Goal: Task Accomplishment & Management: Manage account settings

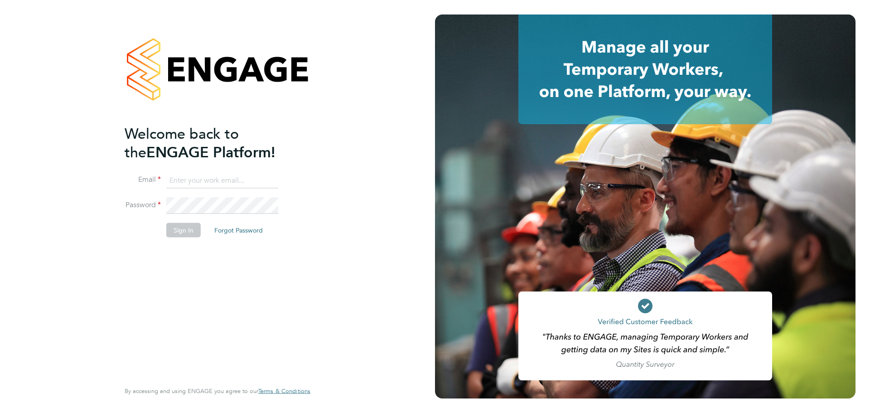
type input "[PERSON_NAME][EMAIL_ADDRESS][PERSON_NAME][DOMAIN_NAME]"
click at [192, 231] on button "Sign In" at bounding box center [183, 229] width 34 height 14
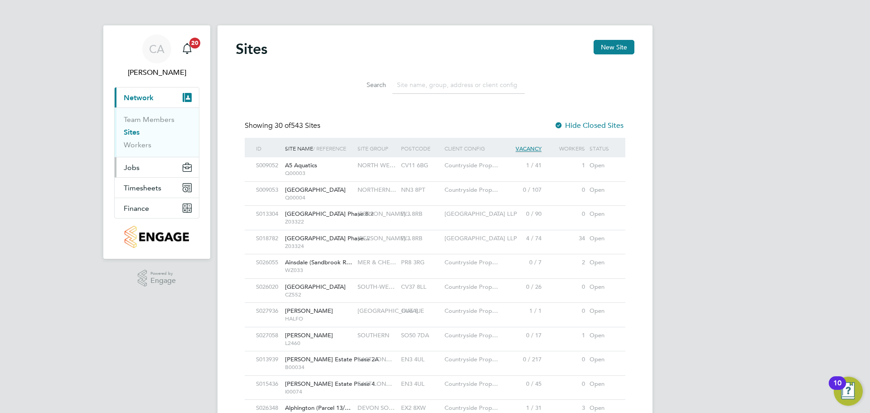
click at [137, 165] on span "Jobs" at bounding box center [132, 167] width 16 height 9
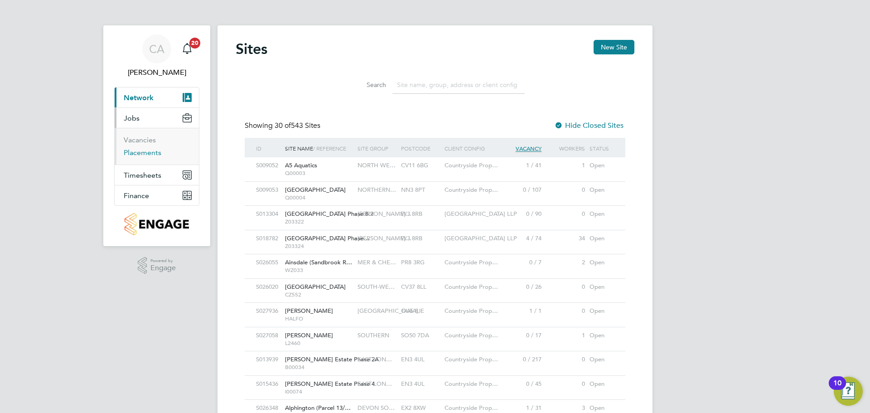
click at [149, 153] on link "Placements" at bounding box center [143, 152] width 38 height 9
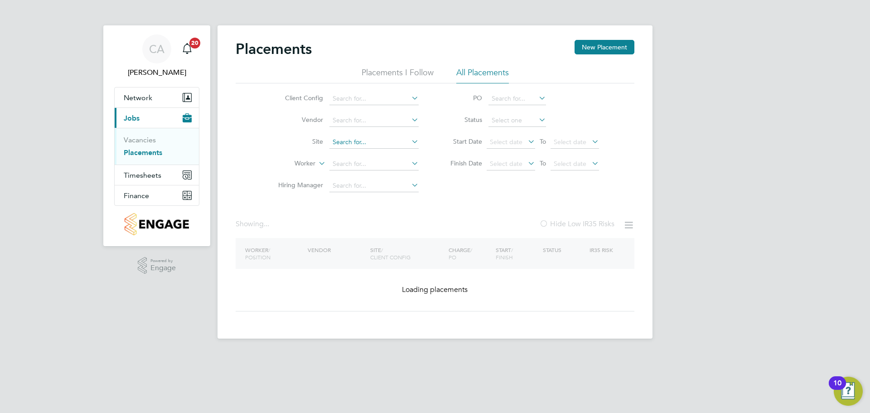
click at [347, 136] on input at bounding box center [373, 142] width 89 height 13
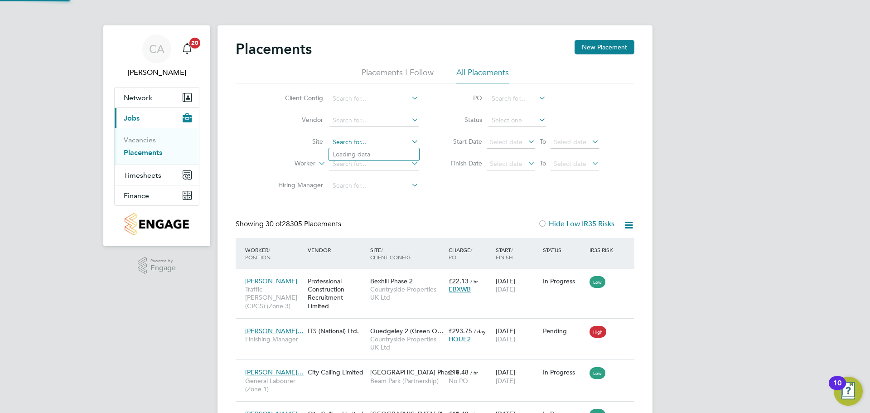
scroll to position [34, 79]
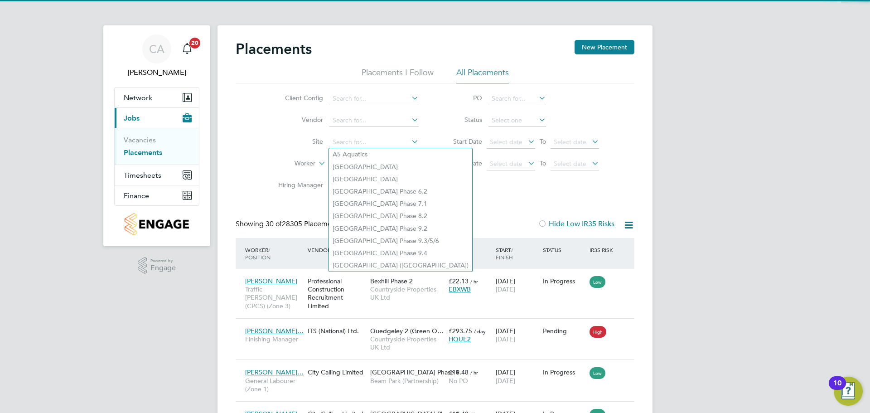
click at [293, 153] on li "Site" at bounding box center [345, 142] width 170 height 22
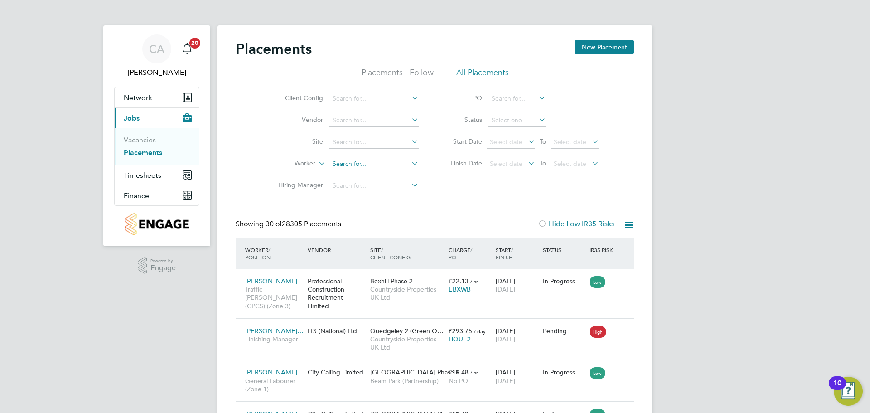
click at [345, 162] on input at bounding box center [373, 164] width 89 height 13
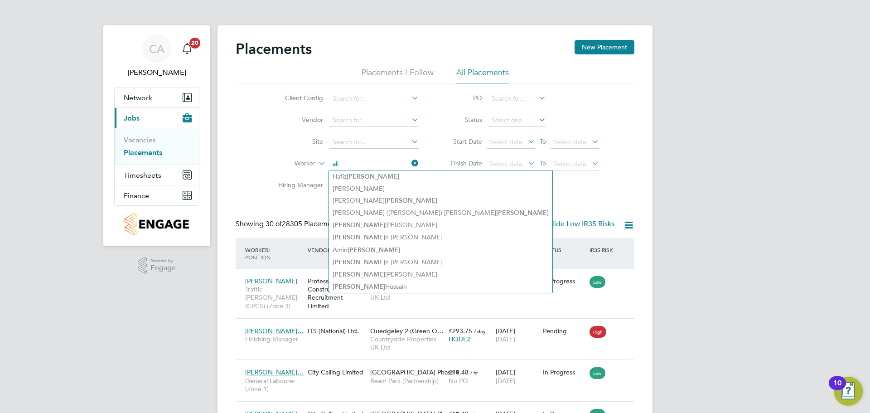
type input "ali"
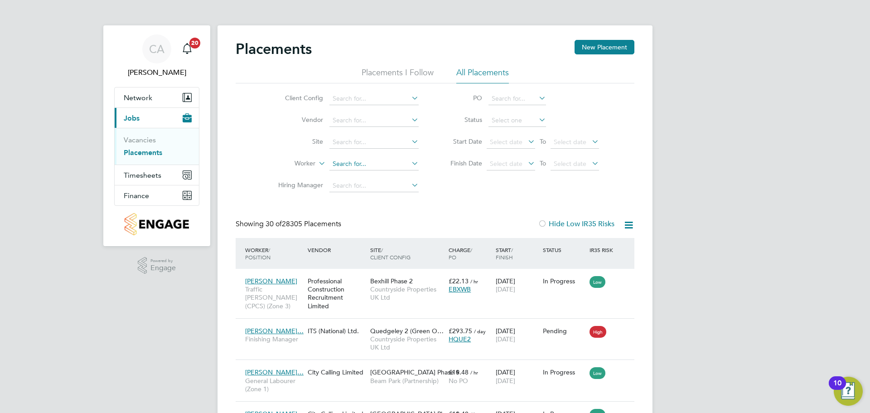
click at [356, 162] on input at bounding box center [373, 164] width 89 height 13
click at [361, 173] on li "Alqa sim Hassan" at bounding box center [374, 176] width 90 height 12
type input "[PERSON_NAME]"
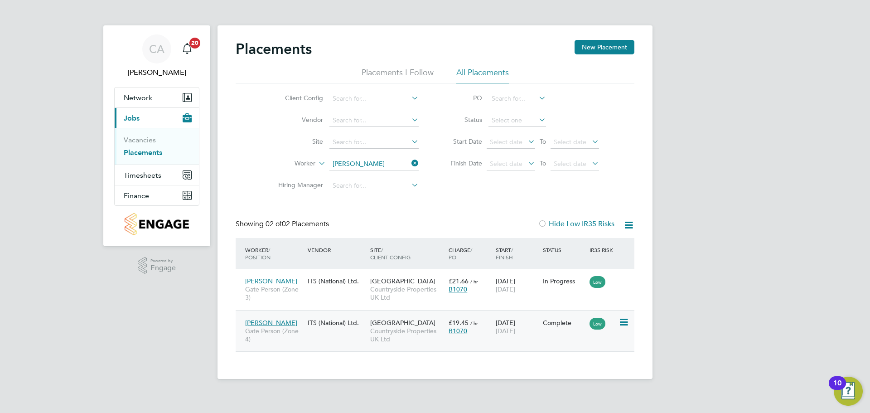
click at [342, 323] on div "ITS (National) Ltd." at bounding box center [336, 322] width 63 height 17
click at [393, 285] on span "Countryside Properties UK Ltd" at bounding box center [407, 293] width 74 height 16
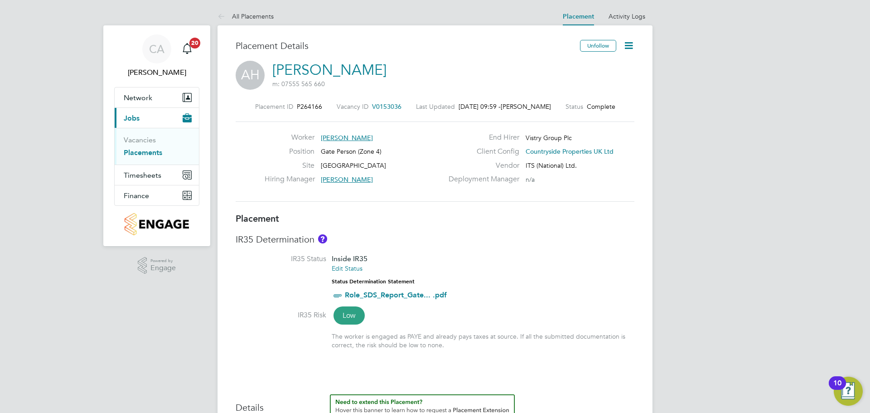
click at [625, 46] on icon at bounding box center [628, 45] width 11 height 11
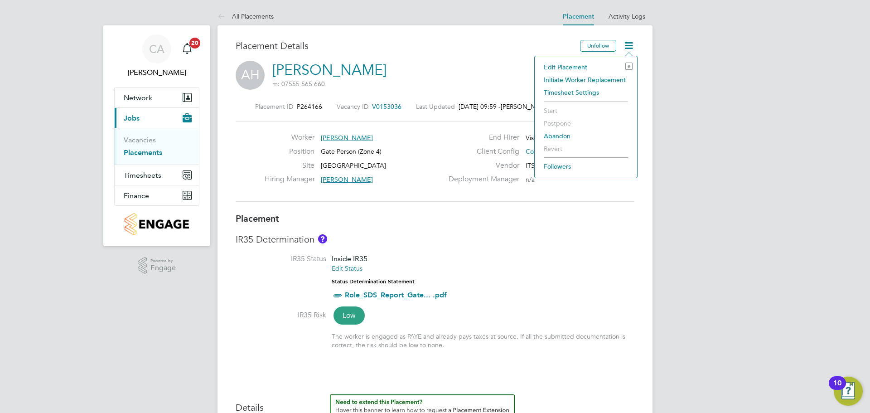
click at [571, 66] on li "Edit Placement e" at bounding box center [585, 67] width 93 height 13
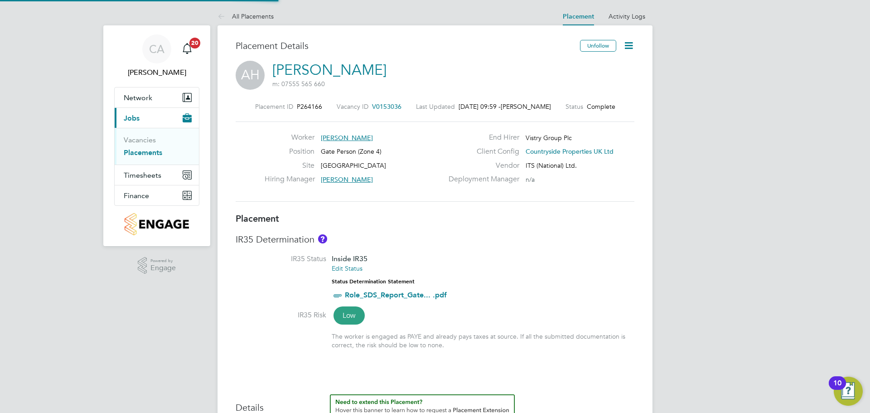
type input "Clark Rutland"
type input "06 Jan 2025"
type input "21 Sep 2025"
type input "07:30"
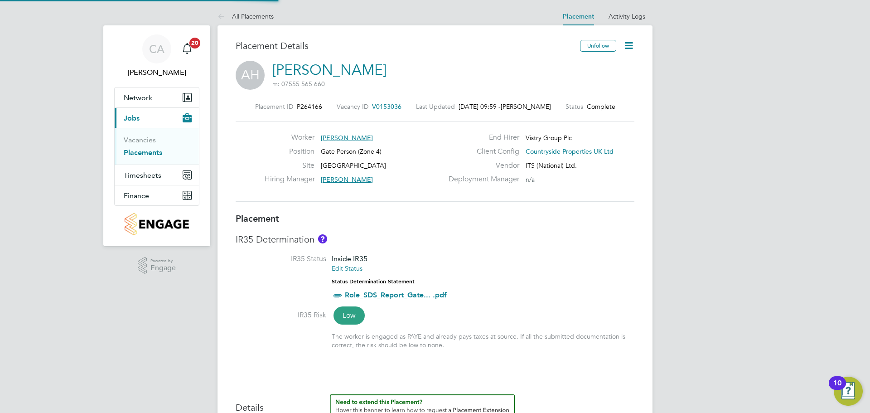
type input "16:30"
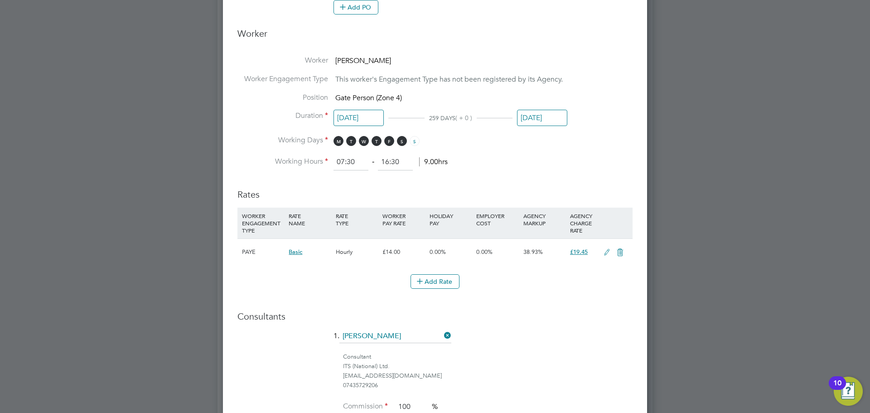
click at [540, 119] on input "21 Sep 2025" at bounding box center [542, 118] width 50 height 17
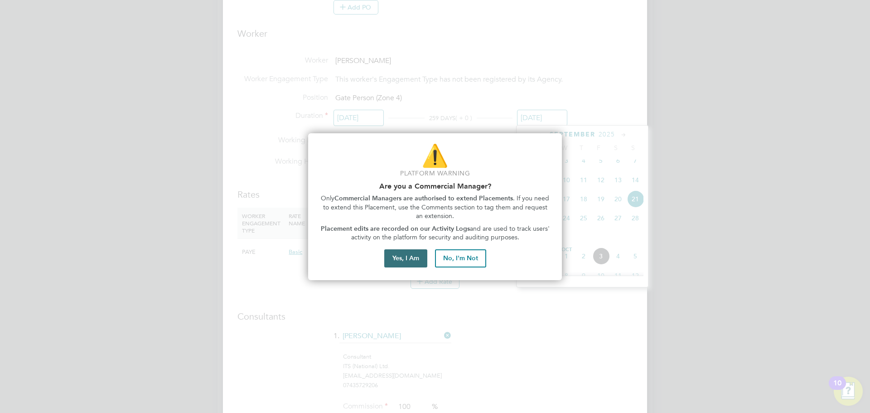
click at [409, 259] on button "Yes, I Am" at bounding box center [405, 258] width 43 height 18
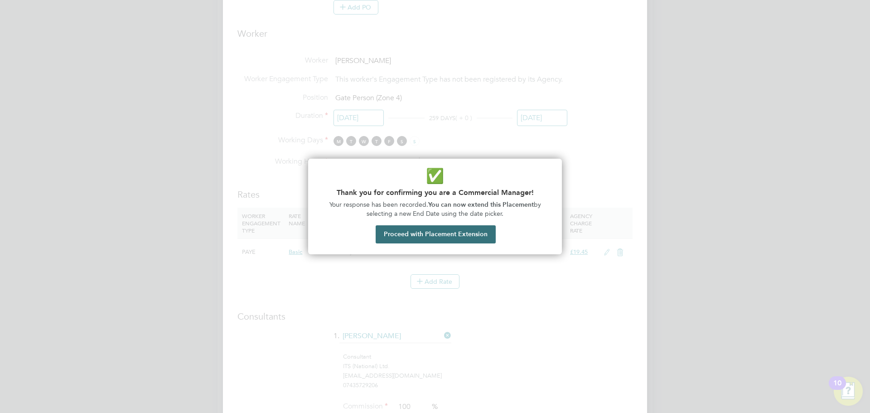
click at [454, 231] on button "Proceed with Placement Extension" at bounding box center [435, 234] width 120 height 18
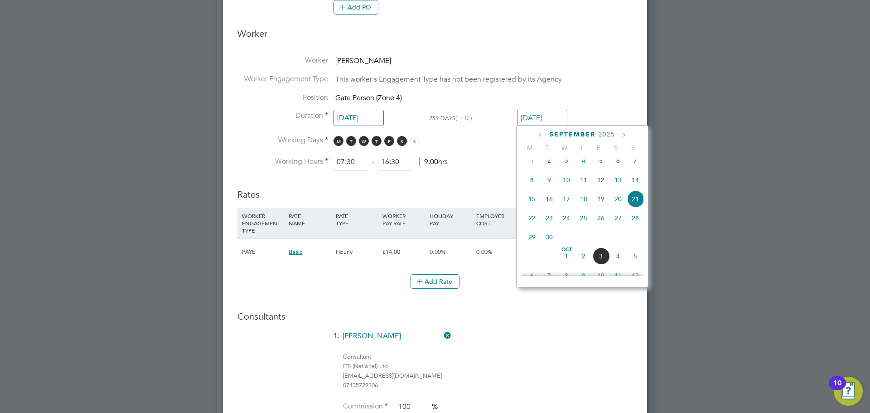
click at [622, 136] on icon at bounding box center [623, 135] width 9 height 10
click at [549, 220] on span "23" at bounding box center [548, 211] width 17 height 17
type input "23 Dec 2025"
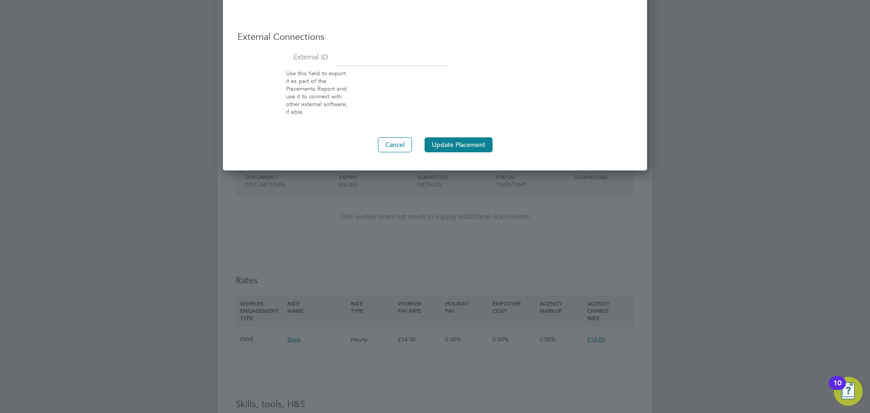
click at [457, 144] on button "Update Placement" at bounding box center [458, 144] width 68 height 14
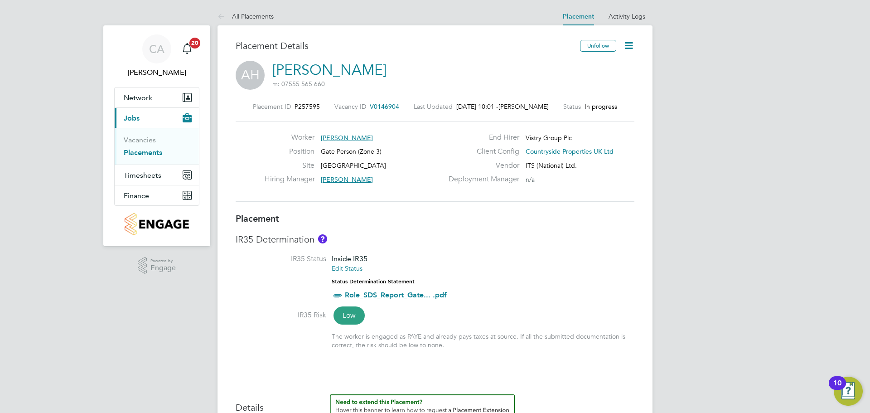
click at [633, 44] on icon at bounding box center [628, 45] width 11 height 11
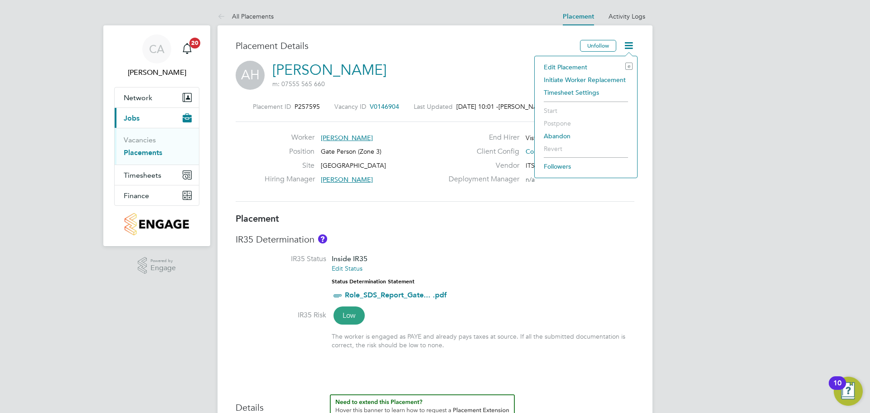
click at [563, 135] on li "Abandon" at bounding box center [585, 136] width 93 height 13
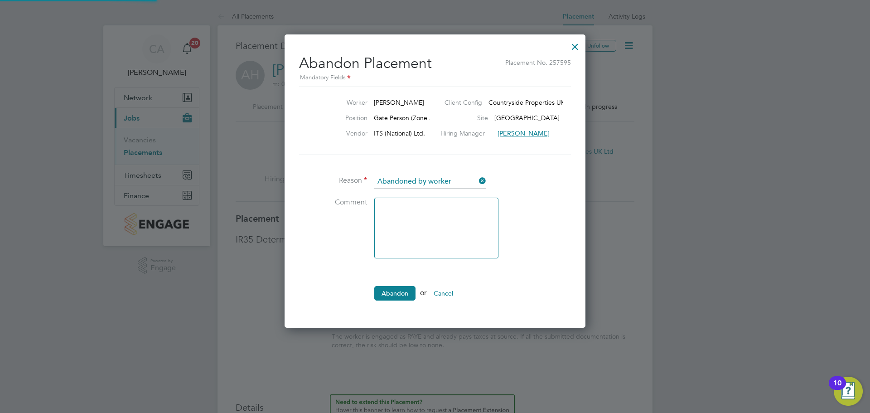
scroll to position [5, 5]
click at [394, 288] on button "Abandon" at bounding box center [394, 293] width 41 height 14
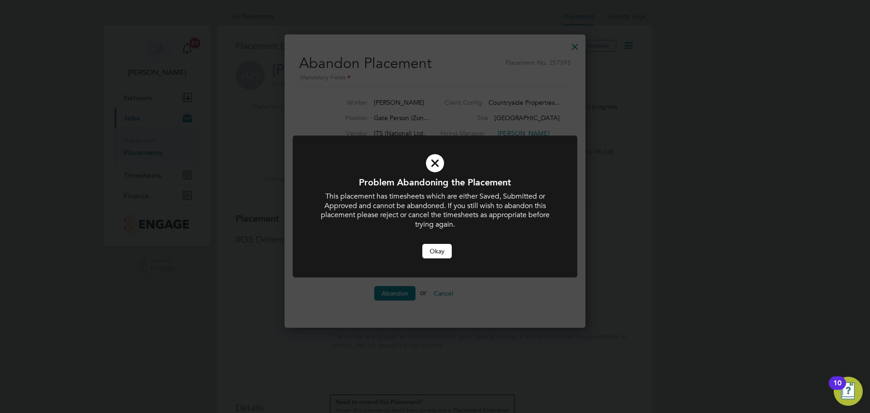
click at [427, 253] on button "Okay" at bounding box center [436, 251] width 29 height 14
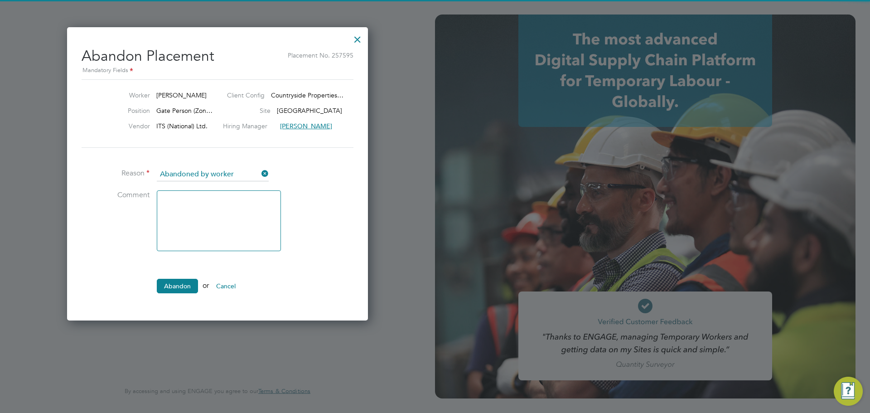
type input "christopher.ashcroft@vistry.co.uk"
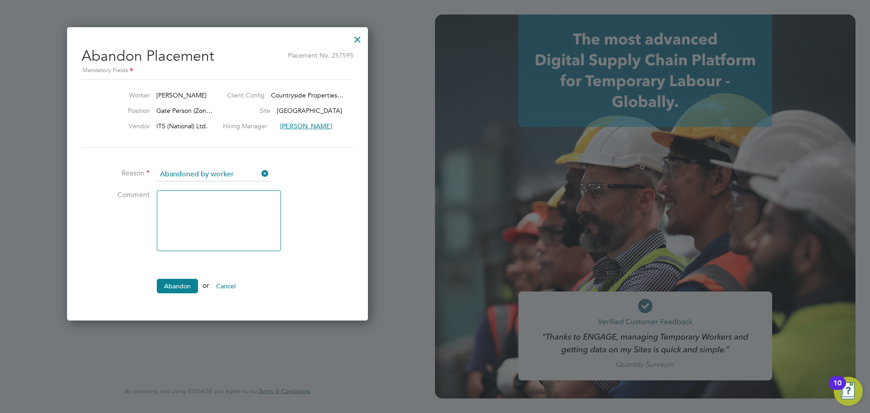
click at [260, 172] on icon at bounding box center [260, 173] width 0 height 13
click at [214, 172] on input at bounding box center [213, 175] width 112 height 14
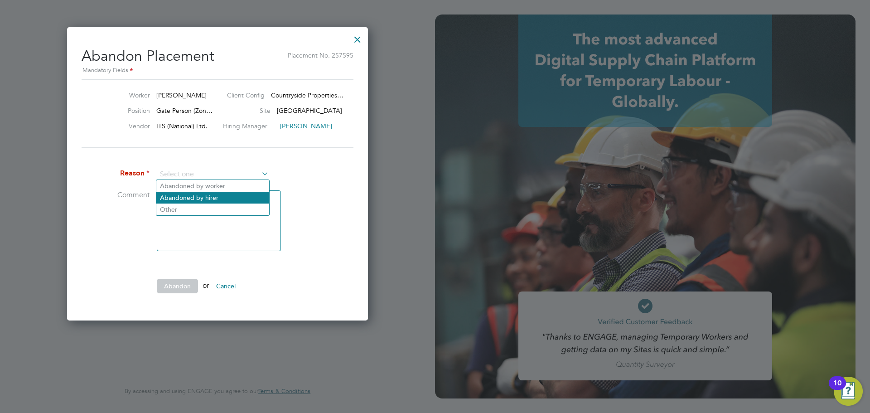
click at [226, 197] on li "Abandoned by hirer" at bounding box center [212, 198] width 113 height 12
type input "Abandoned by hirer"
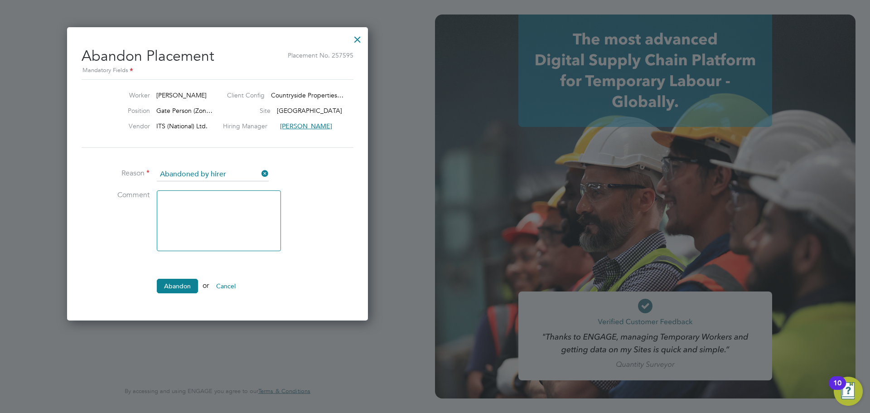
click at [215, 202] on textarea at bounding box center [219, 220] width 124 height 61
type textarea "incorrect rate - extended existing placement"
click at [188, 284] on button "Abandon" at bounding box center [177, 286] width 41 height 14
click at [179, 284] on button "Abandon" at bounding box center [177, 286] width 41 height 14
click at [179, 288] on button "Abandon" at bounding box center [177, 286] width 41 height 14
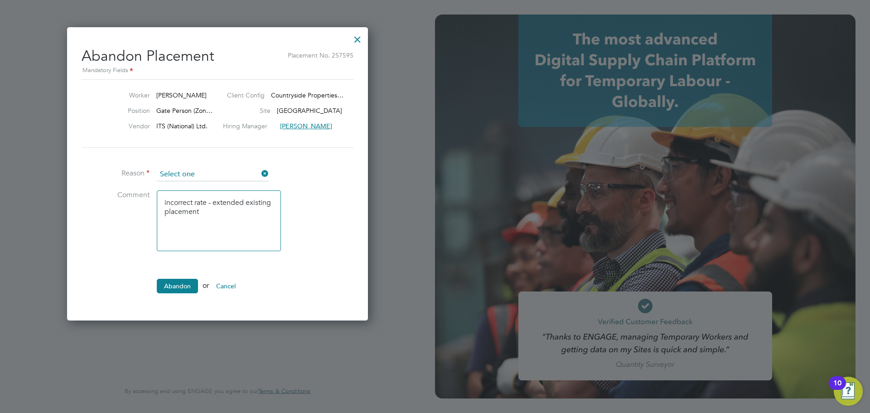
click at [229, 176] on input at bounding box center [213, 175] width 112 height 14
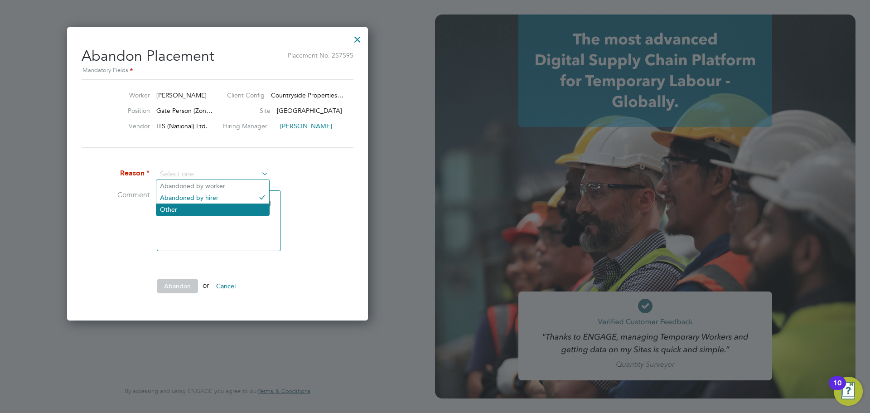
click at [232, 208] on li "Other" at bounding box center [212, 209] width 113 height 12
type input "Other"
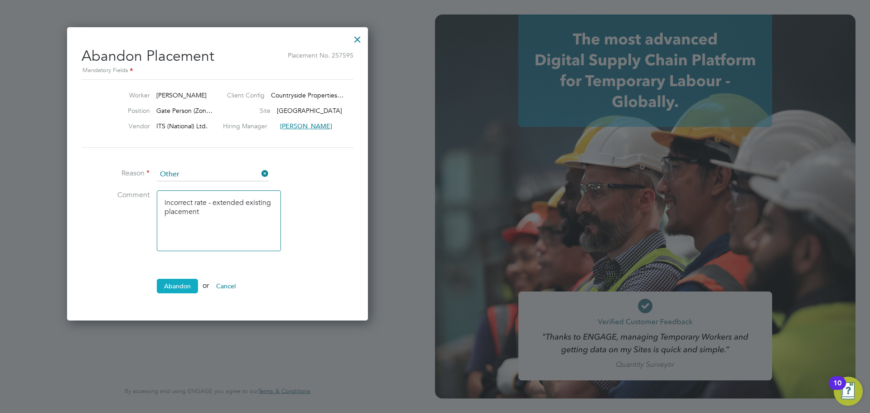
click at [178, 288] on button "Abandon" at bounding box center [177, 286] width 41 height 14
click at [356, 40] on div at bounding box center [357, 37] width 16 height 16
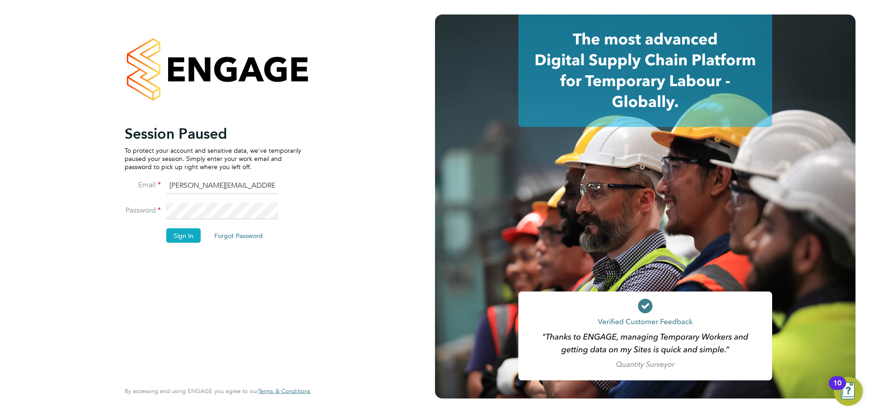
click at [188, 240] on button "Sign In" at bounding box center [183, 235] width 34 height 14
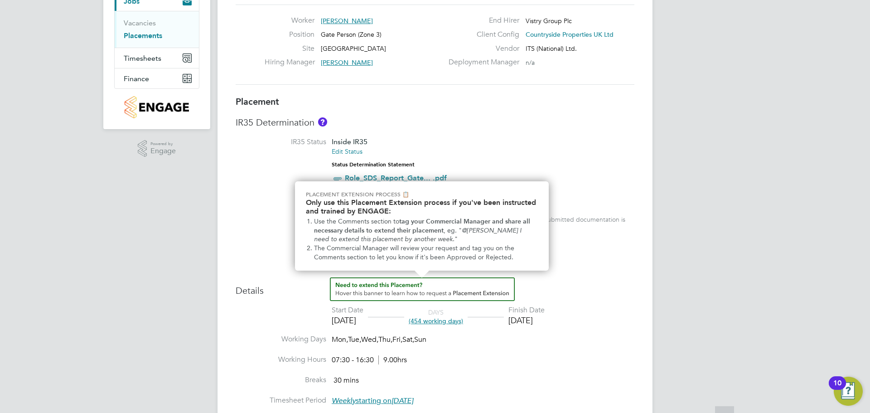
scroll to position [181, 0]
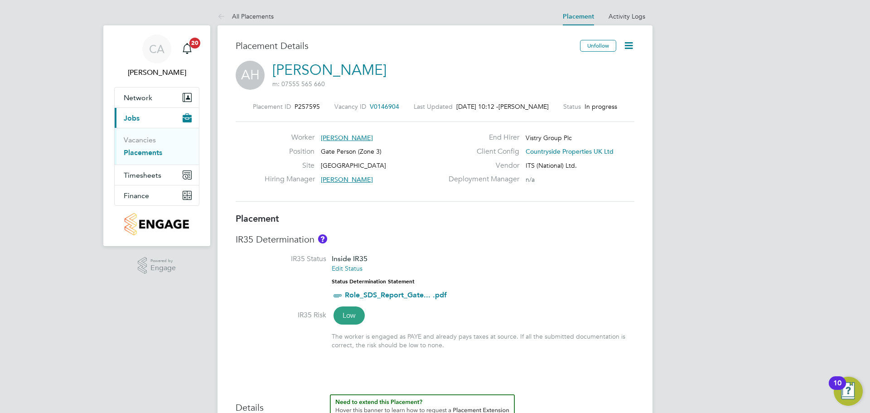
click at [629, 48] on icon at bounding box center [628, 45] width 11 height 11
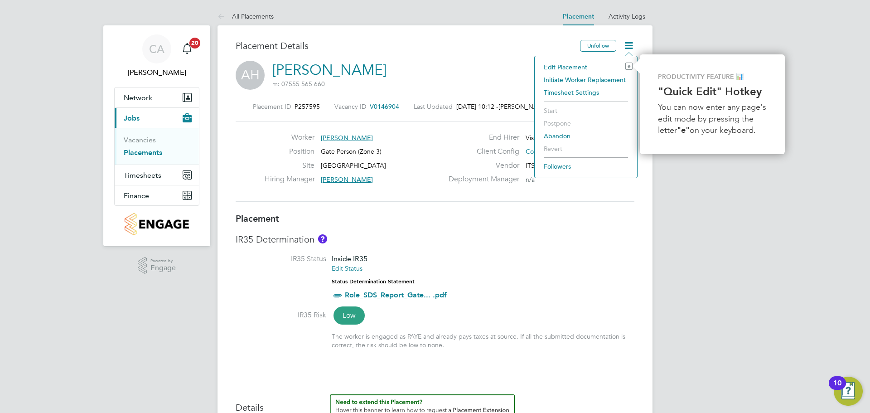
click at [573, 135] on li "Abandon" at bounding box center [585, 136] width 93 height 13
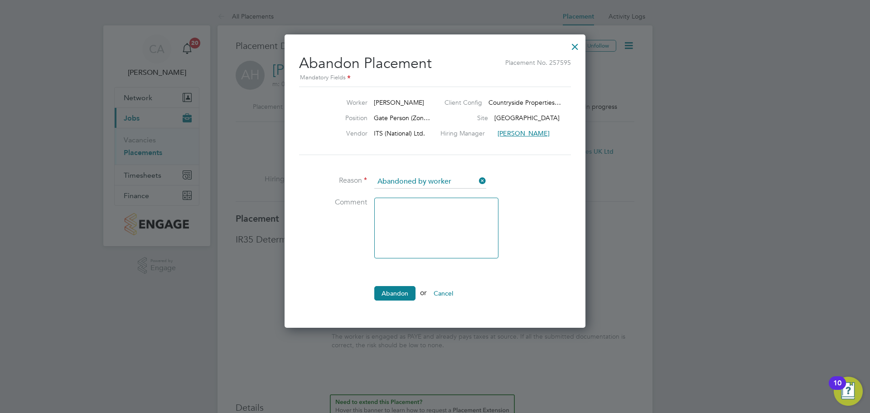
click at [477, 179] on icon at bounding box center [477, 180] width 0 height 13
click at [416, 182] on input at bounding box center [430, 182] width 112 height 14
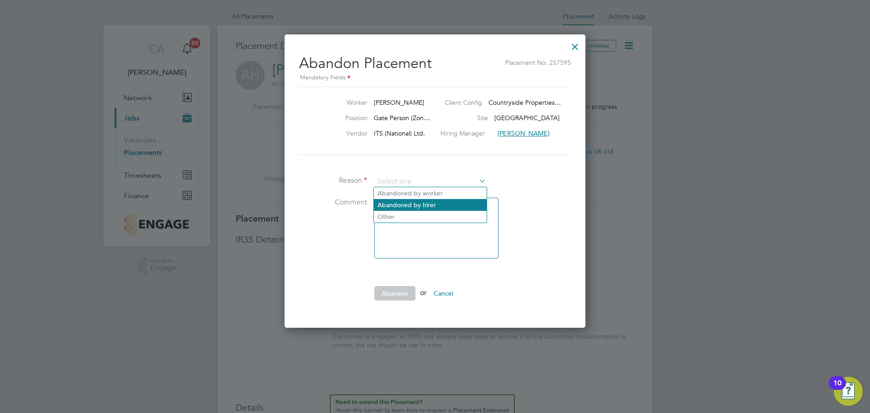
click at [407, 200] on li "Abandoned by hirer" at bounding box center [430, 205] width 113 height 12
type input "Abandoned by hirer"
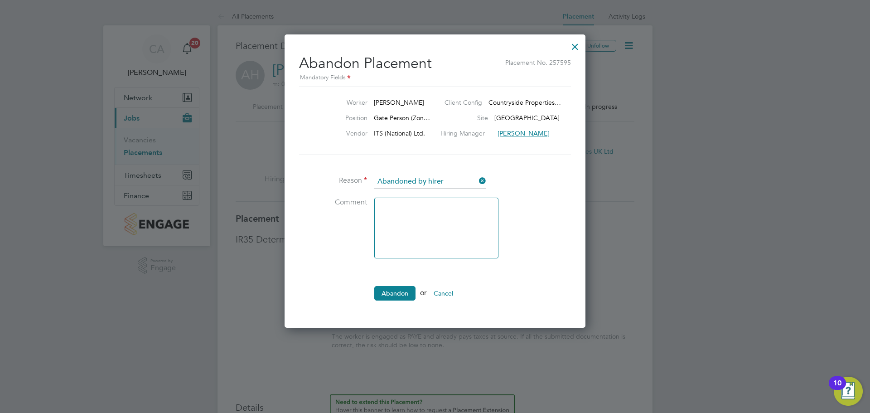
click at [394, 213] on textarea at bounding box center [436, 227] width 124 height 61
click at [385, 292] on button "Abandon" at bounding box center [394, 293] width 41 height 14
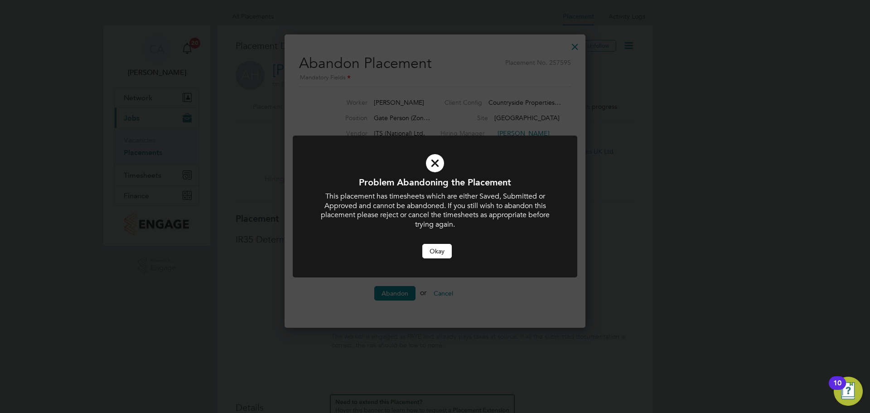
click at [439, 258] on button "Okay" at bounding box center [436, 251] width 29 height 14
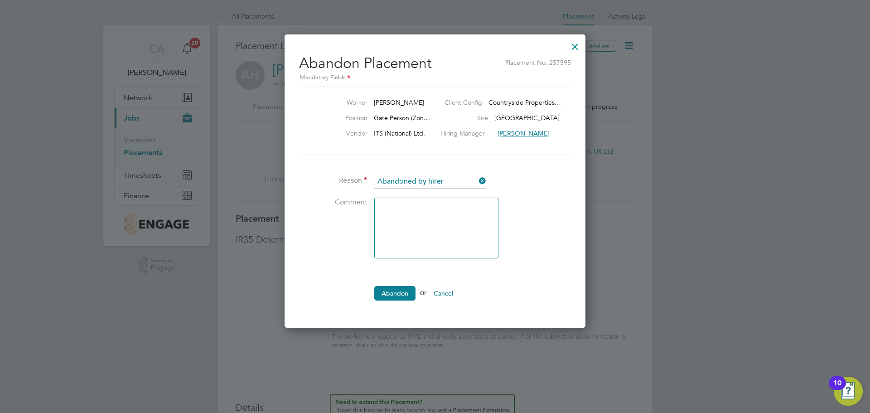
click at [443, 290] on button "Cancel" at bounding box center [443, 293] width 34 height 14
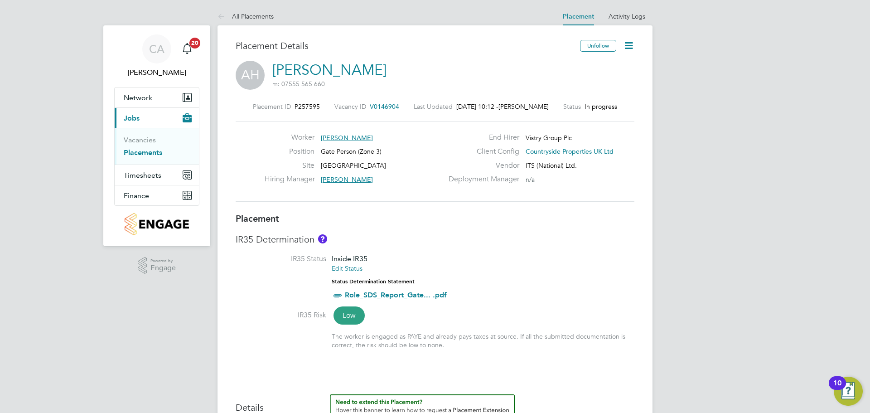
click at [630, 48] on icon at bounding box center [628, 45] width 11 height 11
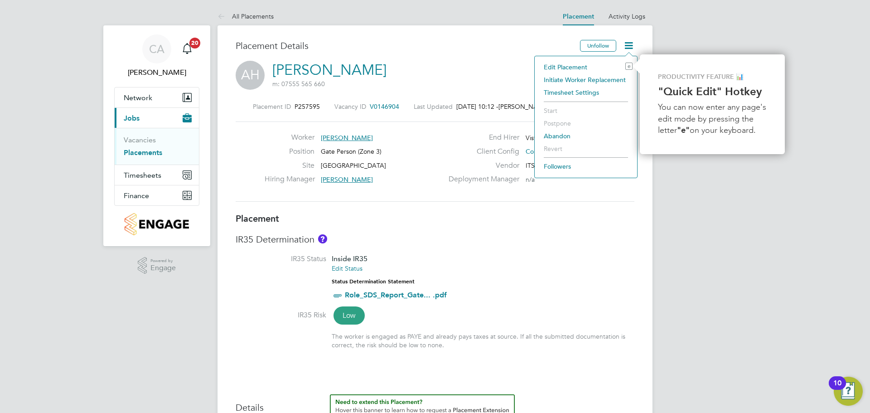
click at [582, 136] on li "Abandon" at bounding box center [585, 136] width 93 height 13
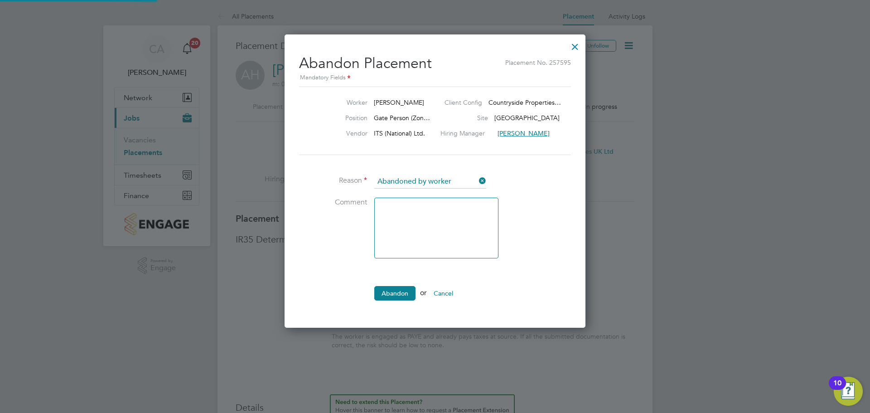
scroll to position [9, 112]
click at [387, 294] on button "Abandon" at bounding box center [394, 293] width 41 height 14
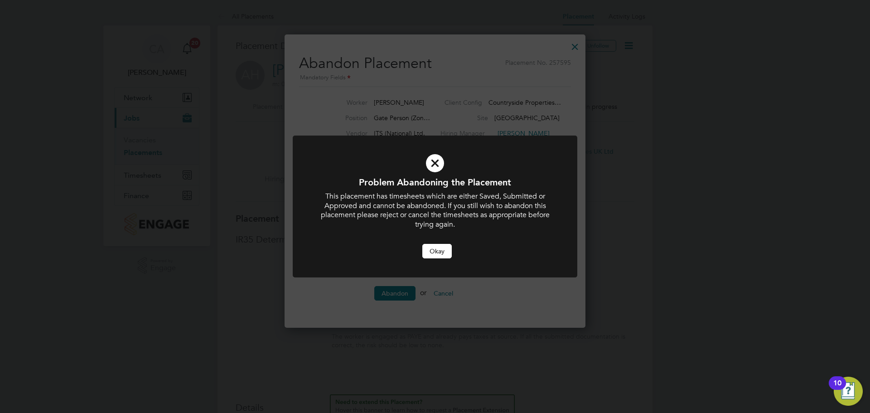
click at [439, 251] on button "Okay" at bounding box center [436, 251] width 29 height 14
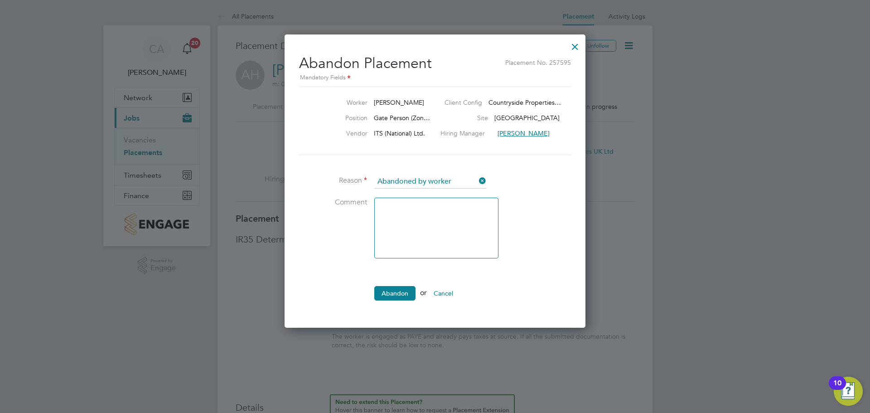
click at [376, 293] on button "Abandon" at bounding box center [394, 293] width 41 height 14
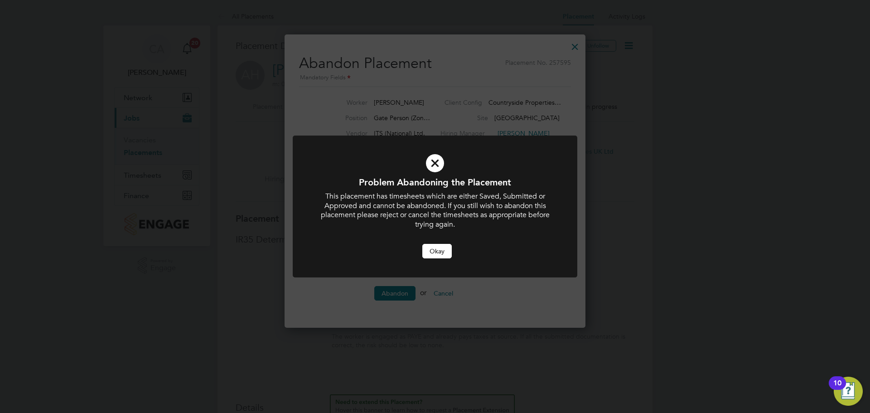
click at [440, 255] on button "Okay" at bounding box center [436, 251] width 29 height 14
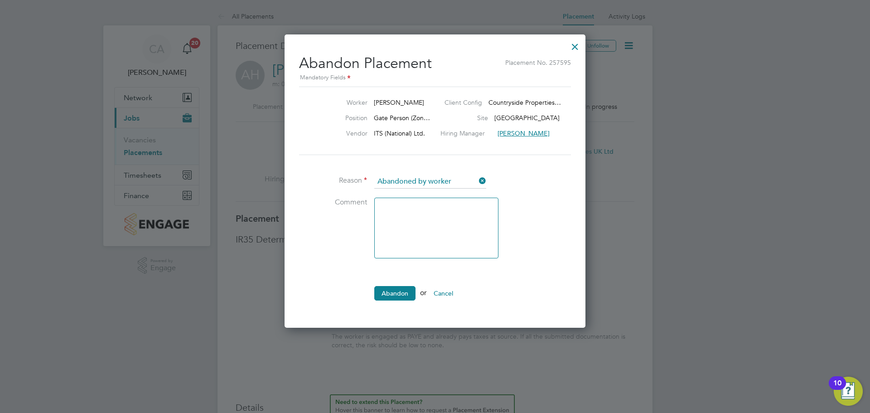
click at [579, 50] on div at bounding box center [575, 44] width 16 height 16
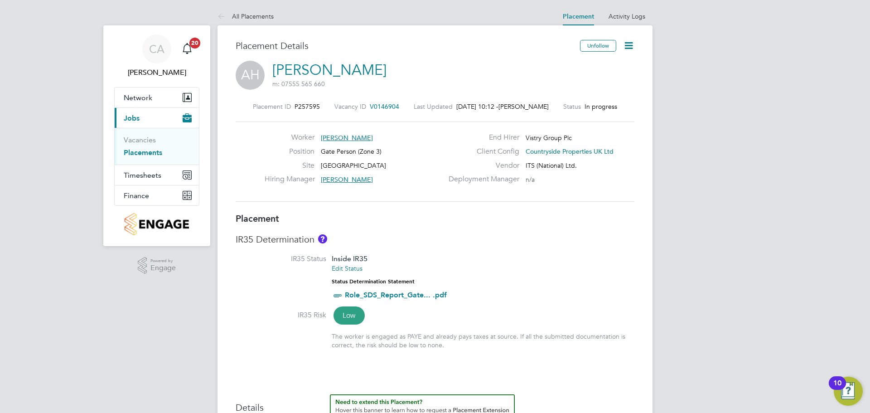
click at [630, 45] on icon at bounding box center [628, 45] width 11 height 11
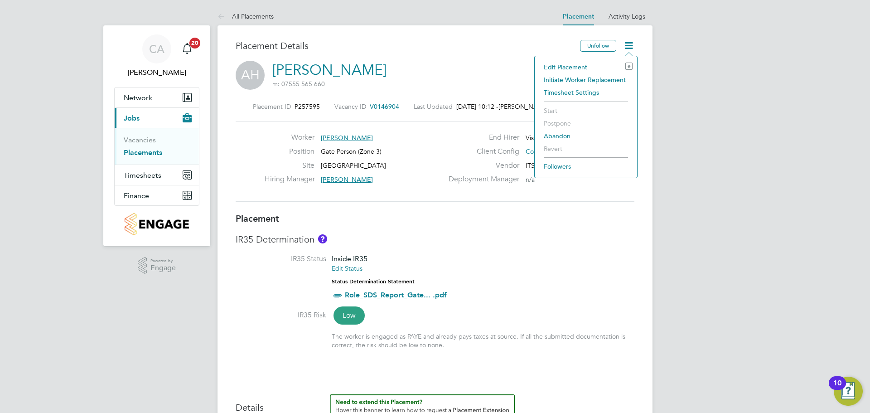
click at [591, 67] on li "Edit Placement e" at bounding box center [585, 67] width 93 height 13
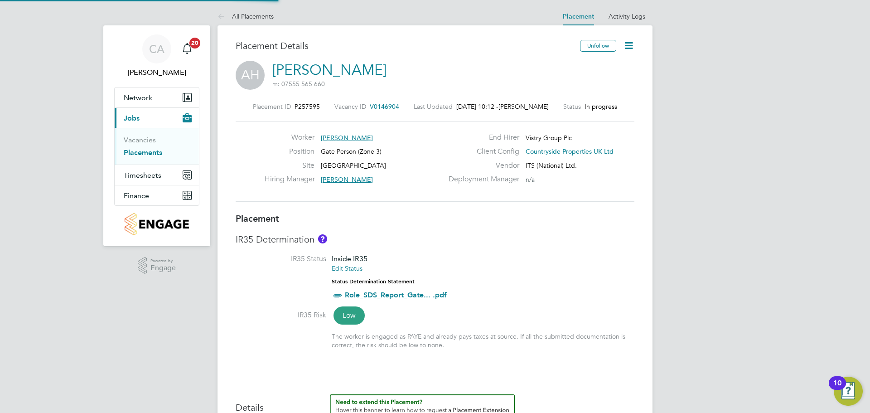
type input "Clark Rutland"
type input "02 Dec 2024"
type input "28 Feb 2026"
type input "07:30"
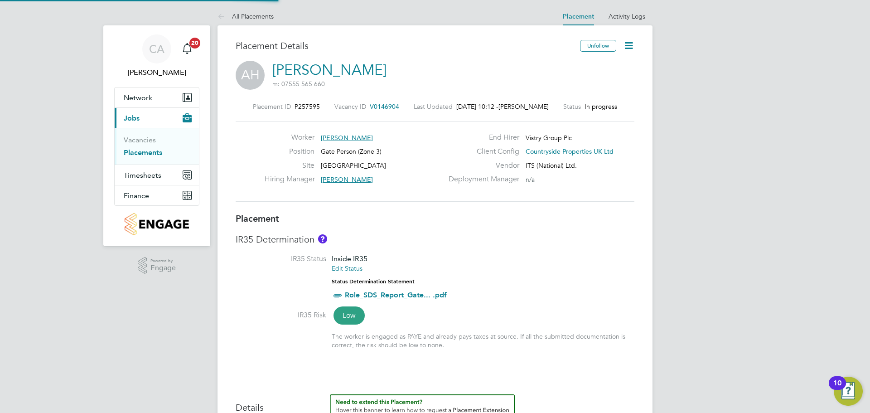
type input "16:30"
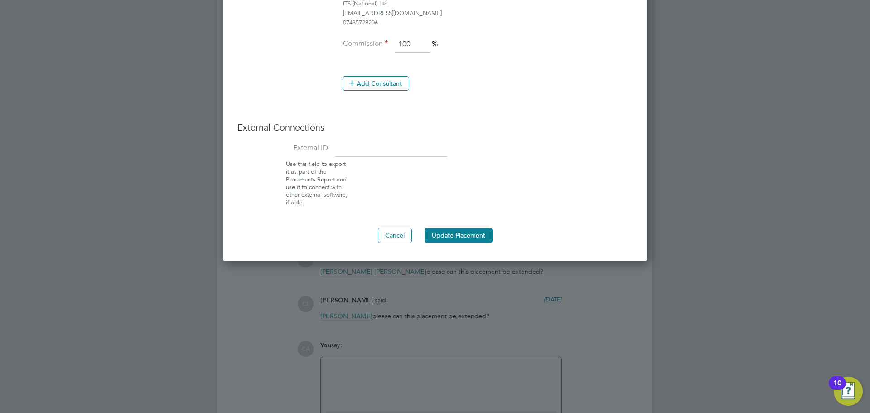
scroll to position [815, 0]
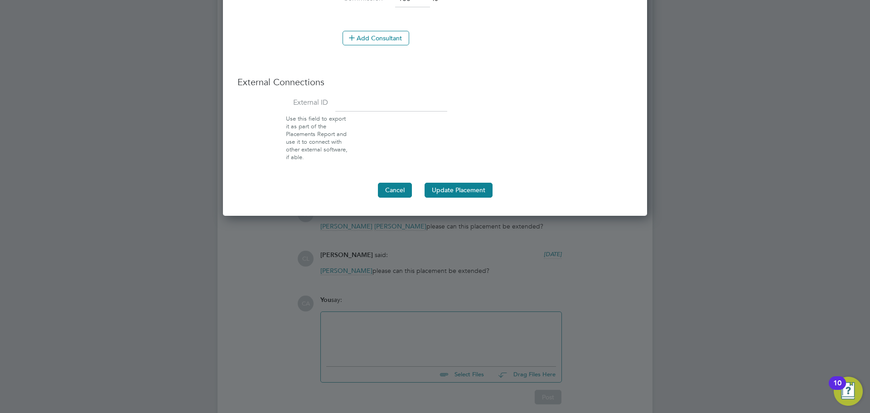
click at [403, 192] on button "Cancel" at bounding box center [395, 190] width 34 height 14
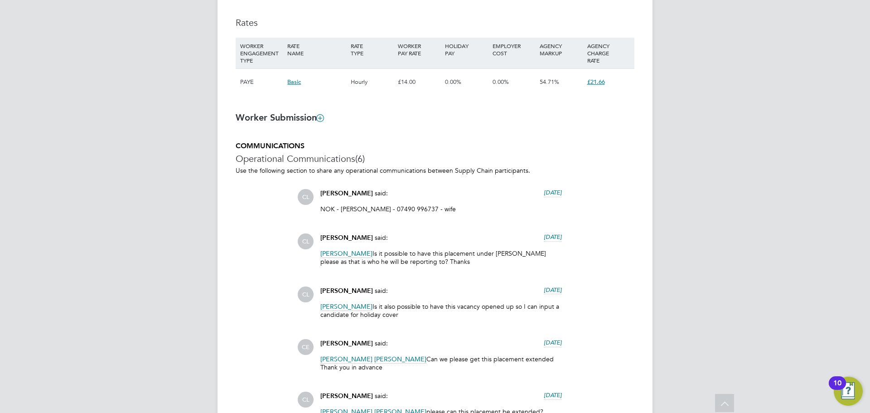
scroll to position [725, 0]
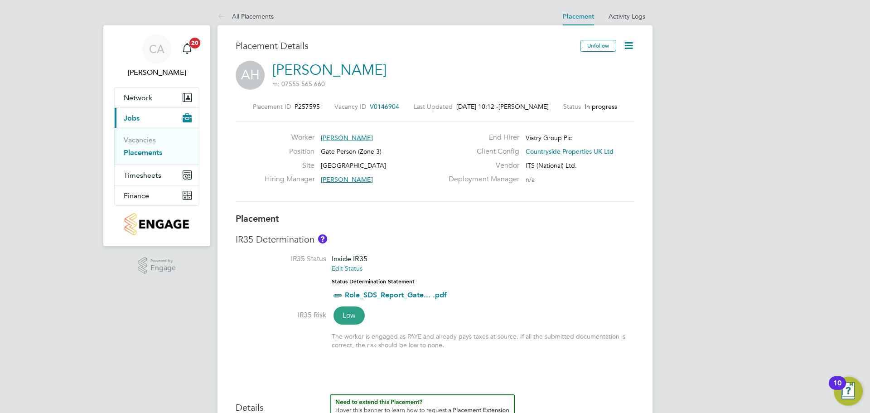
click at [629, 48] on icon at bounding box center [628, 45] width 11 height 11
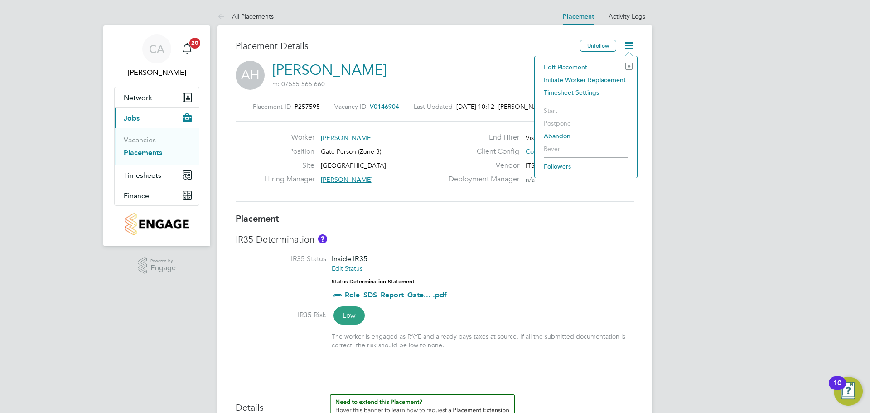
click at [459, 147] on label "Client Config" at bounding box center [481, 152] width 76 height 10
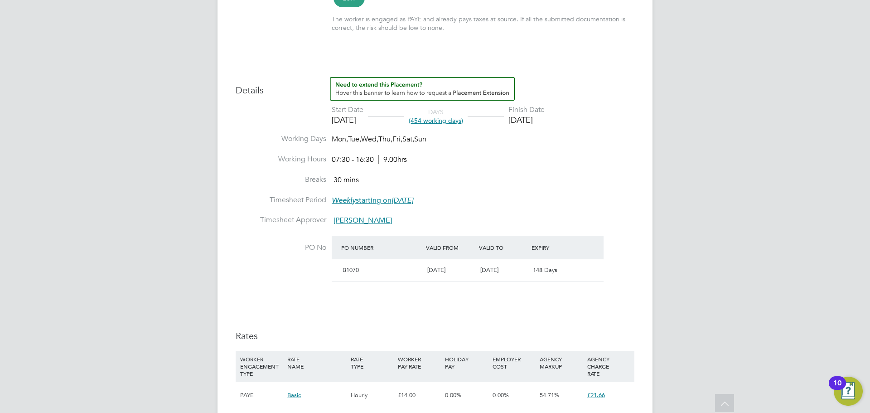
scroll to position [0, 0]
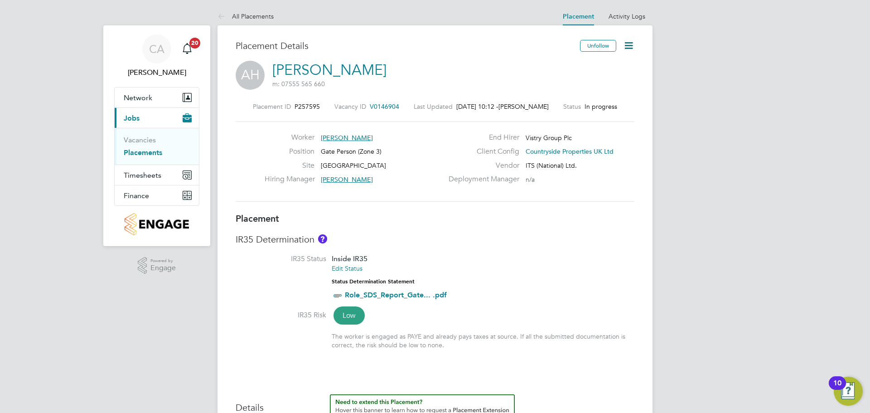
click at [629, 45] on icon at bounding box center [628, 45] width 11 height 11
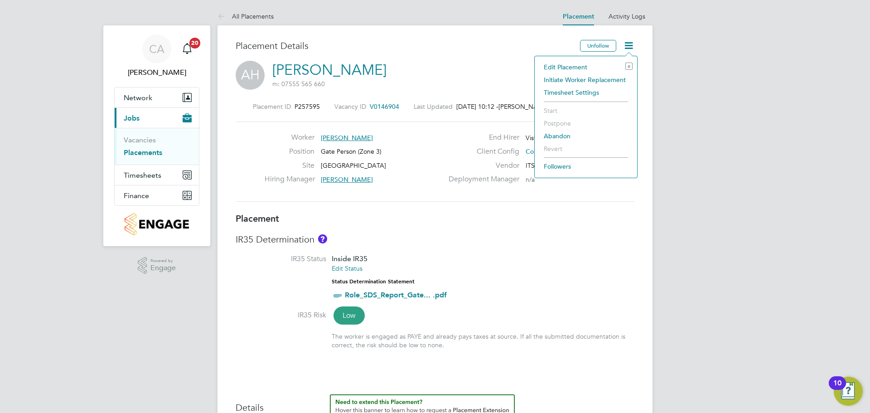
click at [573, 66] on li "Edit Placement e" at bounding box center [585, 67] width 93 height 13
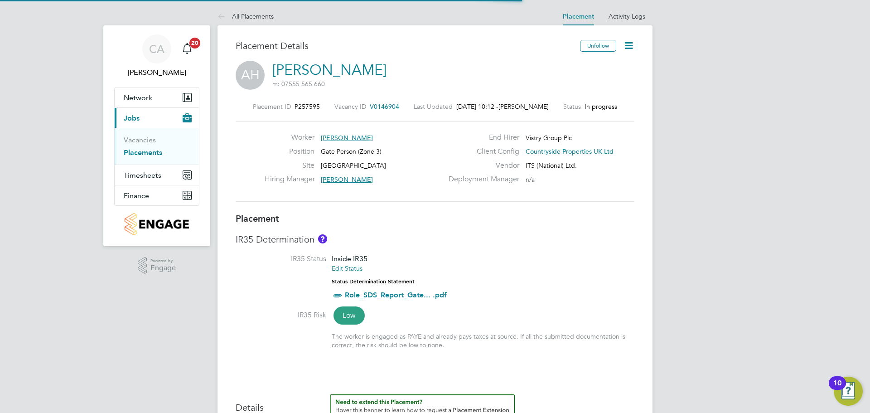
scroll to position [19, 395]
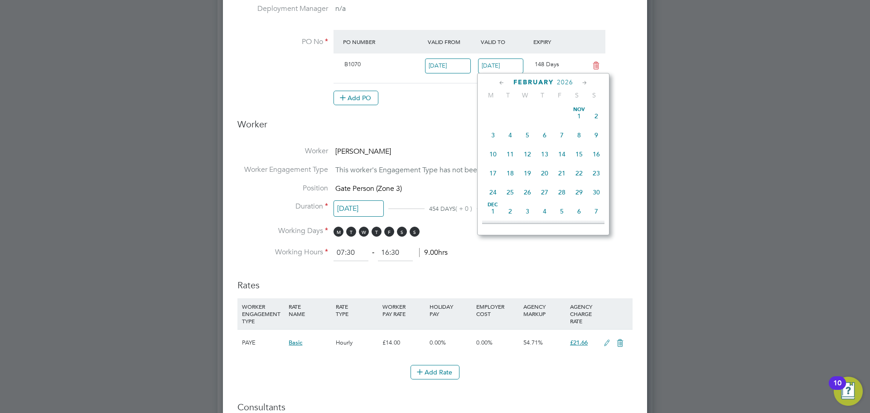
click at [510, 68] on input "28 Feb 2026" at bounding box center [501, 65] width 46 height 15
click at [502, 82] on icon at bounding box center [501, 83] width 9 height 10
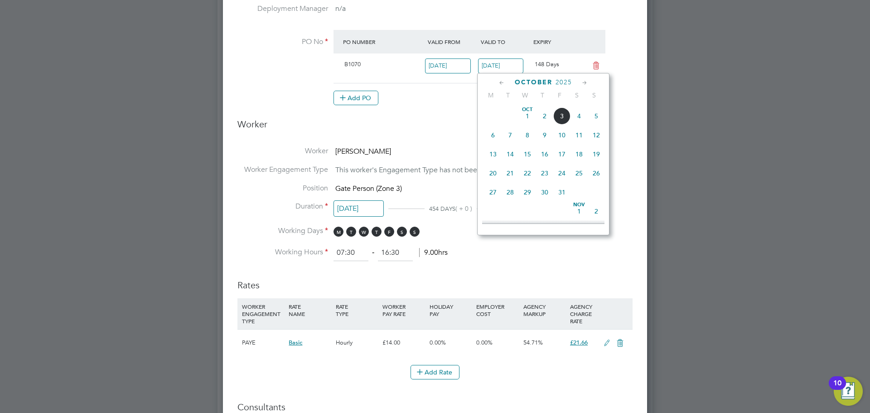
click at [502, 82] on icon at bounding box center [501, 83] width 9 height 10
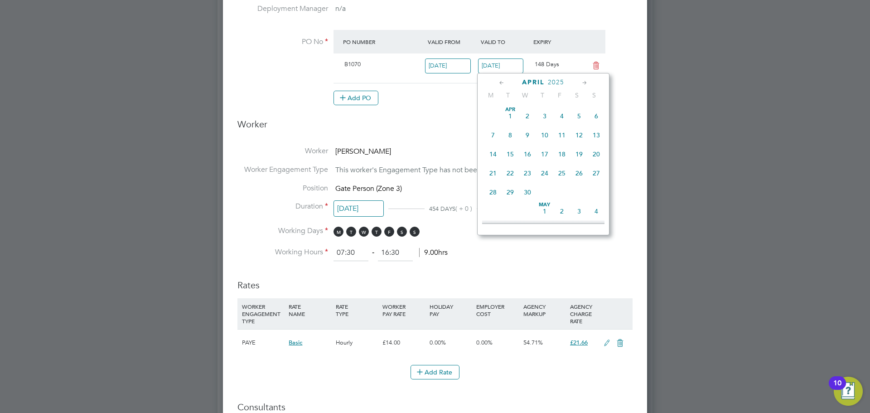
click at [502, 82] on icon at bounding box center [501, 83] width 9 height 10
drag, startPoint x: 523, startPoint y: 112, endPoint x: 523, endPoint y: 121, distance: 9.1
click at [523, 113] on span "Jan 1" at bounding box center [527, 115] width 17 height 17
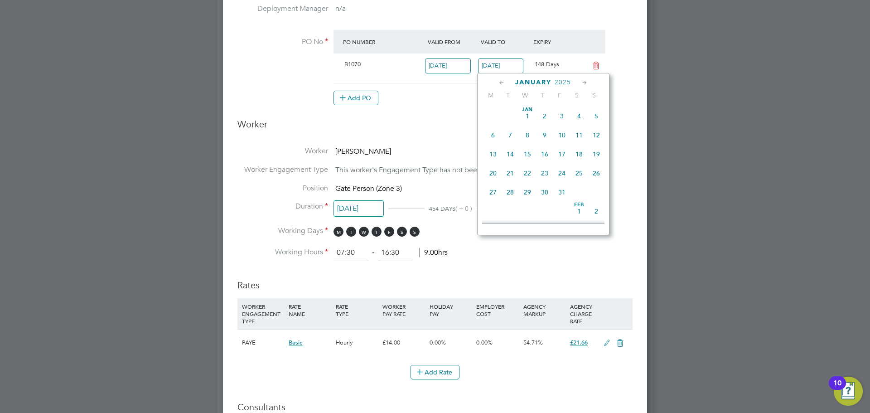
type input "01 Jan 2025"
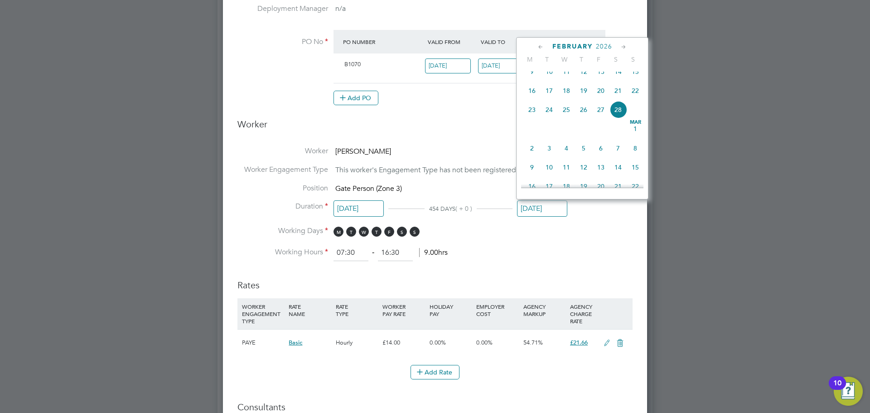
click at [539, 207] on input "28 Feb 2026" at bounding box center [542, 208] width 50 height 17
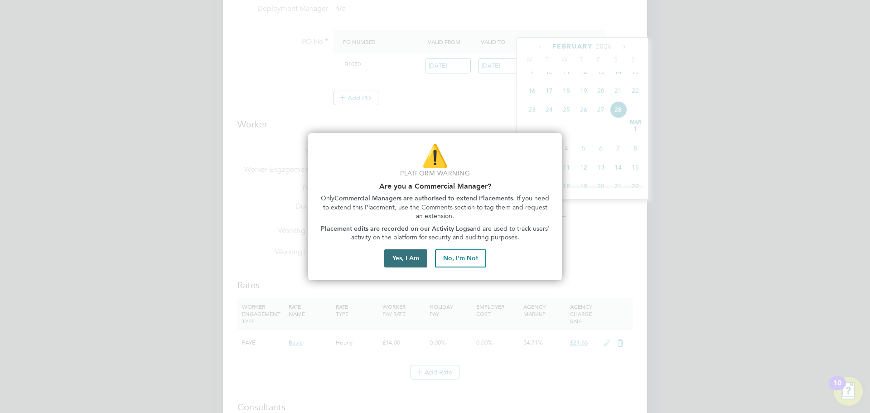
click at [409, 257] on button "Yes, I Am" at bounding box center [405, 258] width 43 height 18
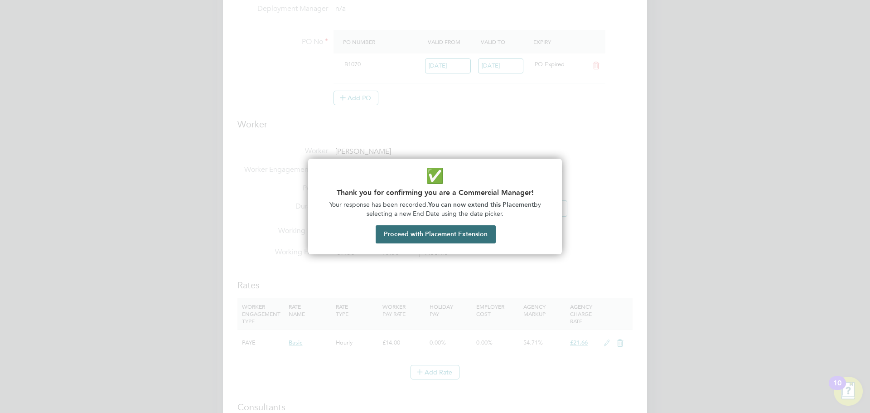
click at [432, 233] on button "Proceed with Placement Extension" at bounding box center [435, 234] width 120 height 18
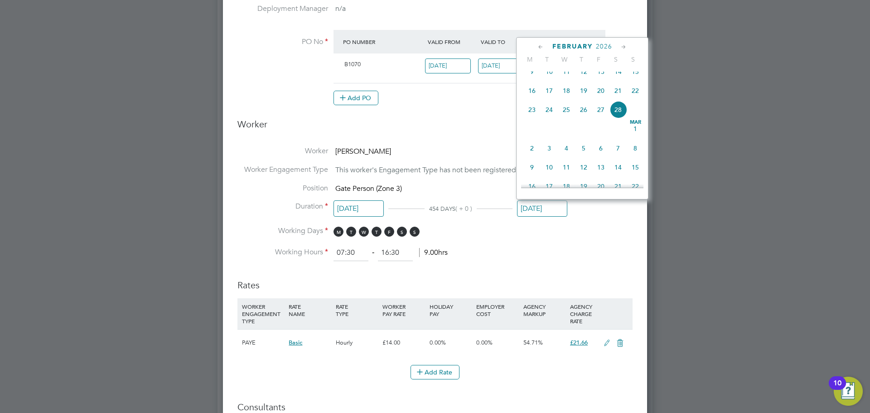
click at [538, 44] on icon at bounding box center [540, 47] width 9 height 10
click at [538, 45] on icon at bounding box center [540, 47] width 9 height 10
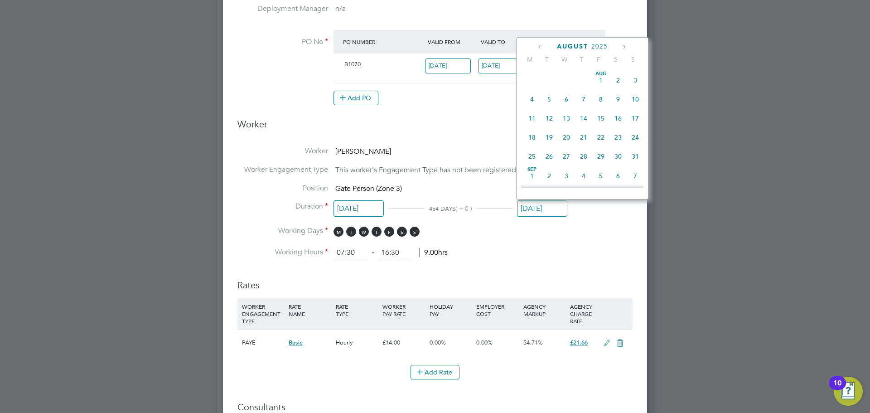
click at [538, 45] on icon at bounding box center [540, 47] width 9 height 10
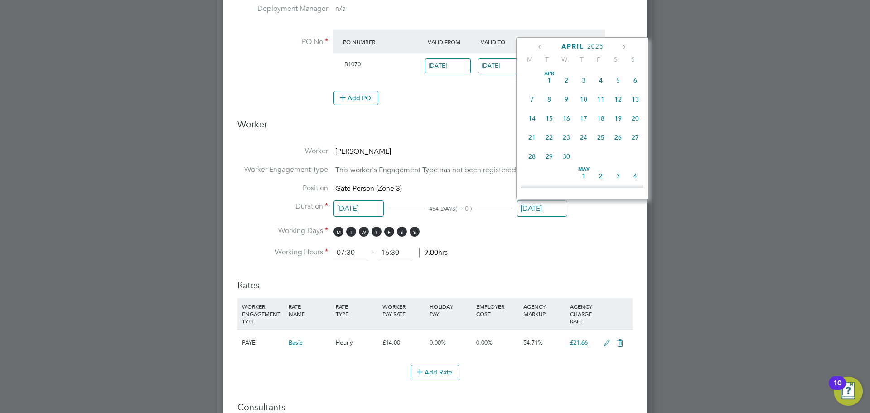
click at [538, 45] on icon at bounding box center [540, 47] width 9 height 10
click at [565, 79] on span "Jan 1" at bounding box center [566, 80] width 17 height 17
type input "01 Jan 2025"
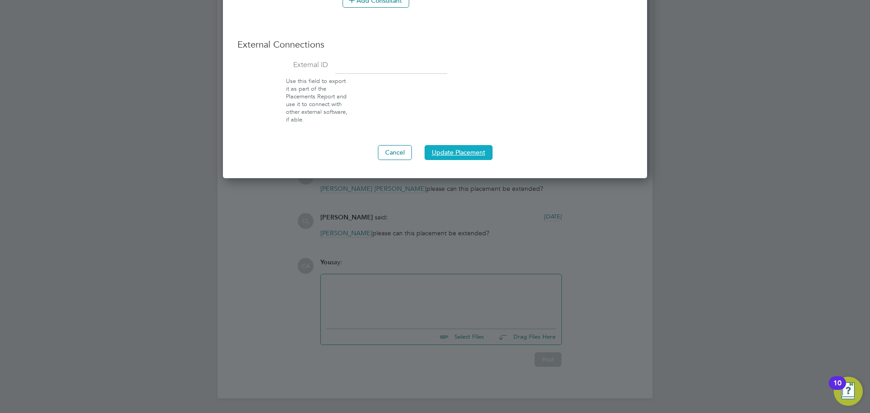
click at [459, 150] on button "Update Placement" at bounding box center [458, 152] width 68 height 14
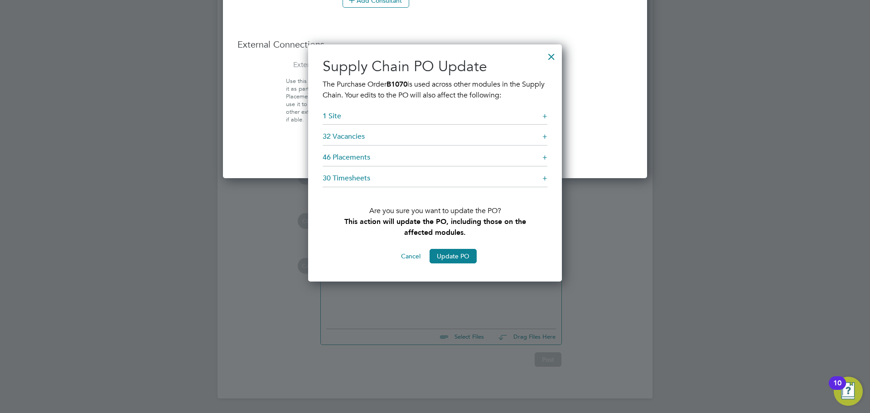
click at [410, 252] on button "Cancel" at bounding box center [411, 256] width 34 height 14
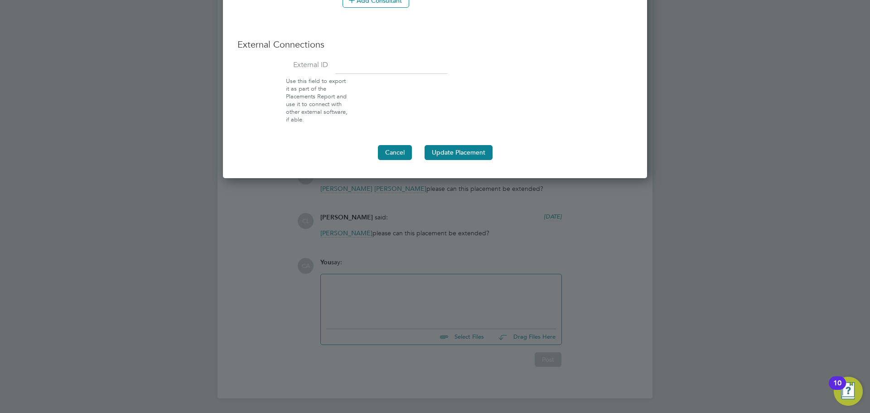
click at [392, 149] on button "Cancel" at bounding box center [395, 152] width 34 height 14
type input "28 Feb 2026"
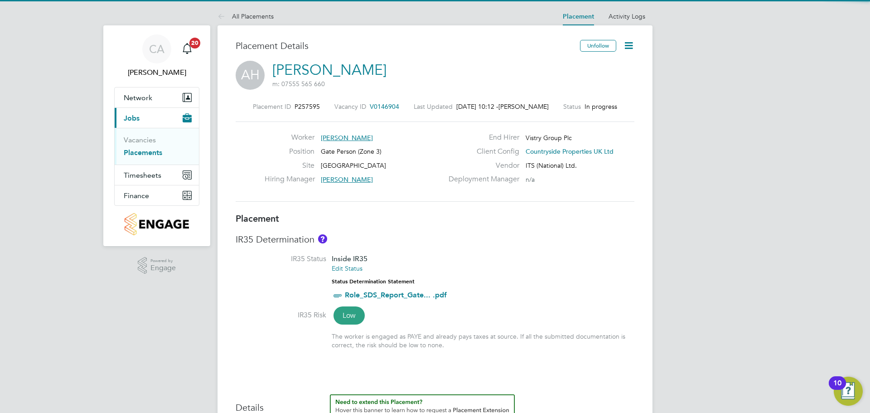
click at [627, 47] on icon at bounding box center [628, 45] width 11 height 11
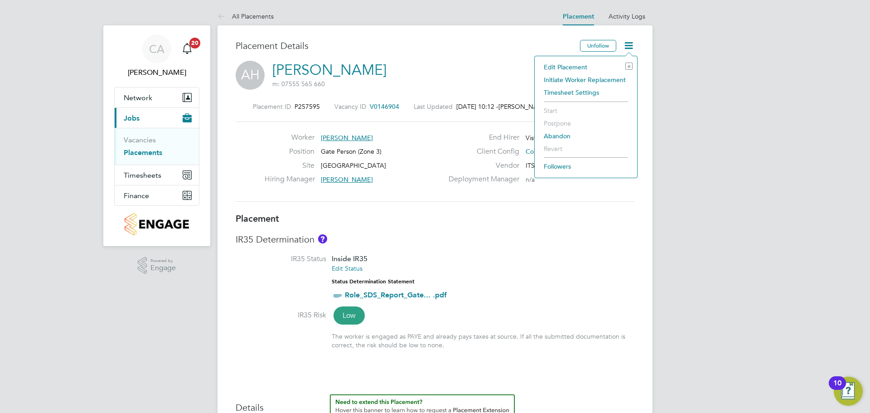
click at [582, 65] on li "Edit Placement e" at bounding box center [585, 67] width 93 height 13
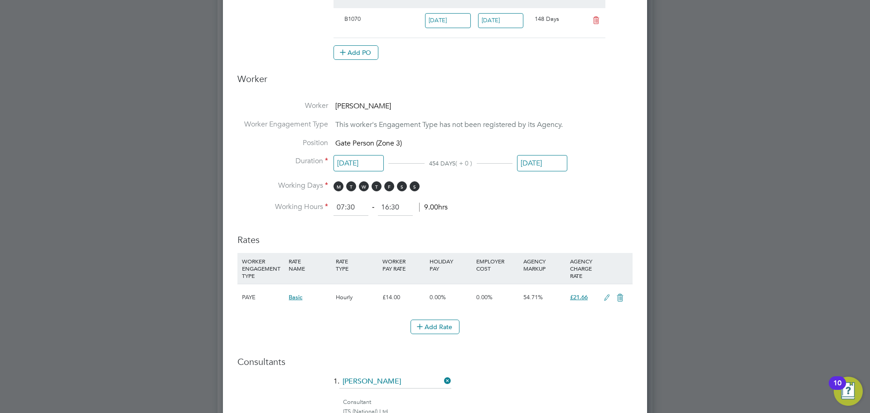
click at [536, 162] on input "28 Feb 2026" at bounding box center [542, 163] width 50 height 17
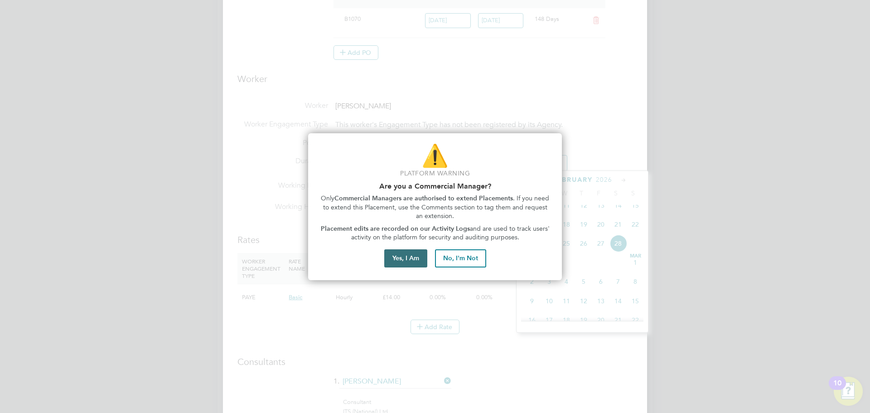
click at [421, 254] on button "Yes, I Am" at bounding box center [405, 258] width 43 height 18
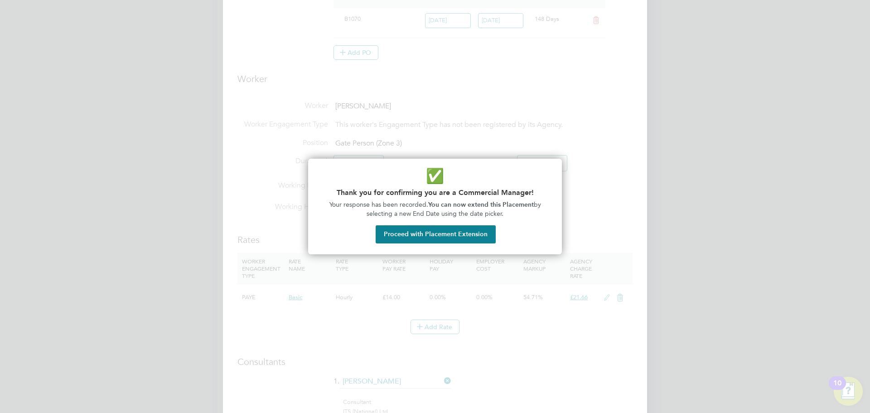
click at [435, 232] on button "Proceed with Placement Extension" at bounding box center [435, 234] width 120 height 18
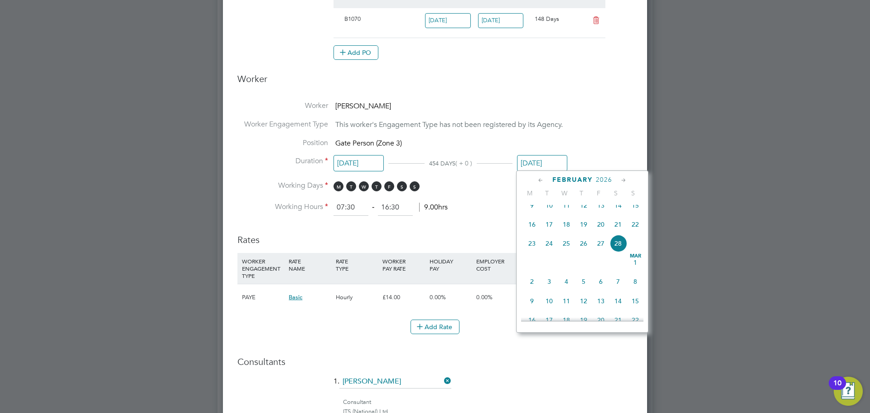
click at [541, 184] on icon at bounding box center [540, 180] width 9 height 10
click at [541, 182] on icon at bounding box center [540, 180] width 9 height 10
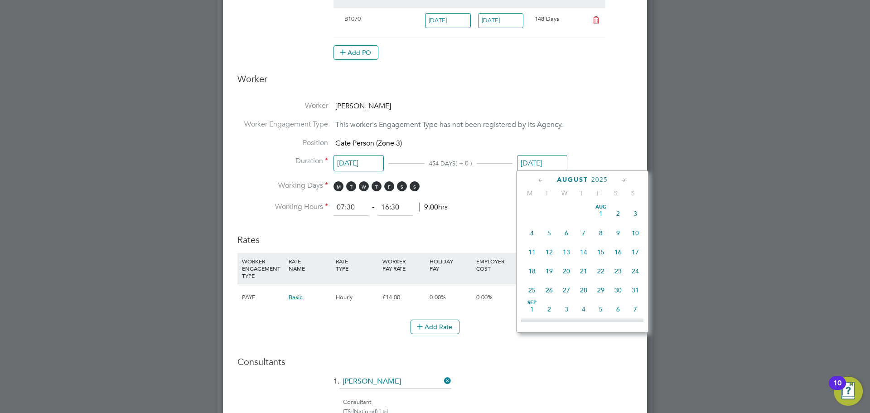
click at [541, 182] on icon at bounding box center [540, 180] width 9 height 10
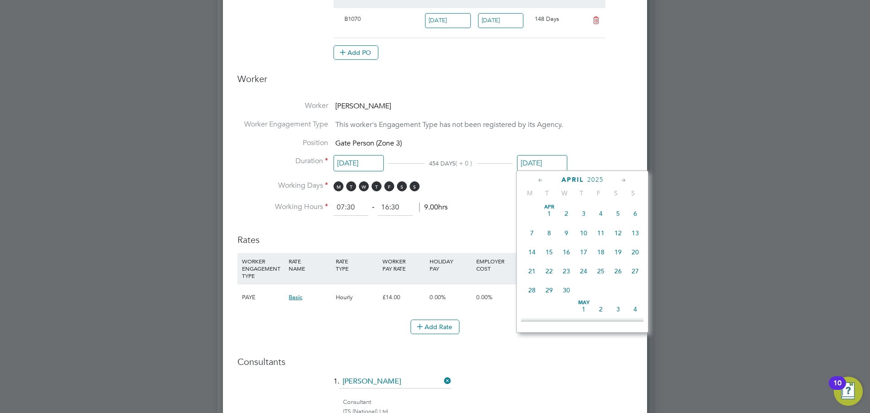
click at [541, 182] on icon at bounding box center [540, 180] width 9 height 10
click at [553, 309] on span "31" at bounding box center [548, 308] width 17 height 17
type input "31 Dec 2024"
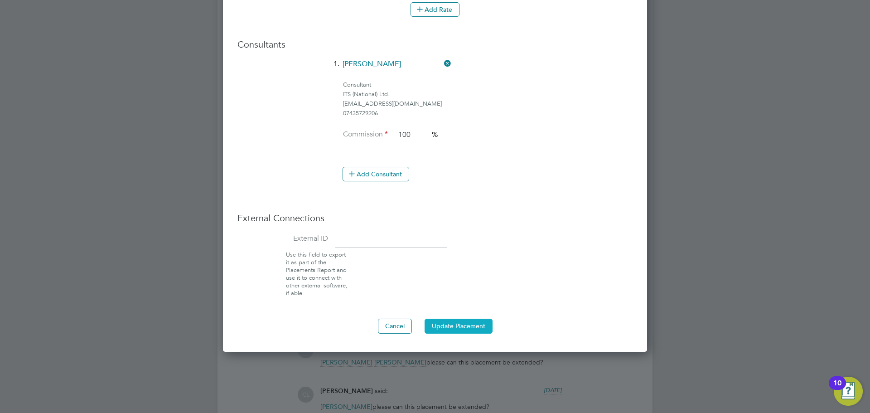
click at [449, 327] on button "Update Placement" at bounding box center [458, 325] width 68 height 14
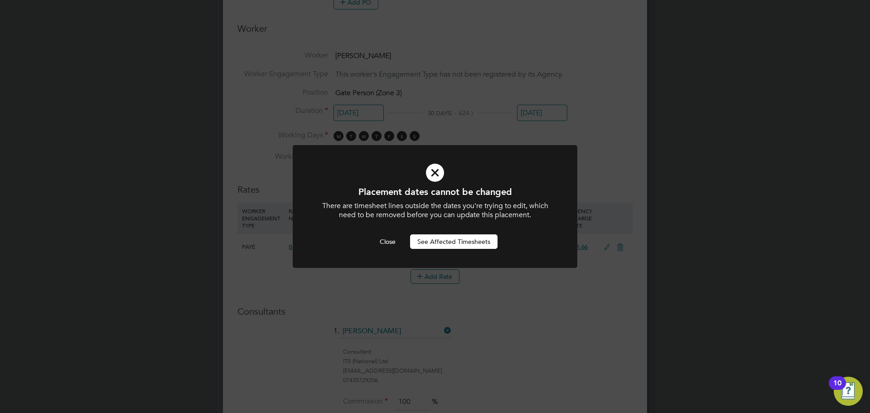
click at [438, 241] on button "See Affected Timesheets" at bounding box center [453, 241] width 87 height 14
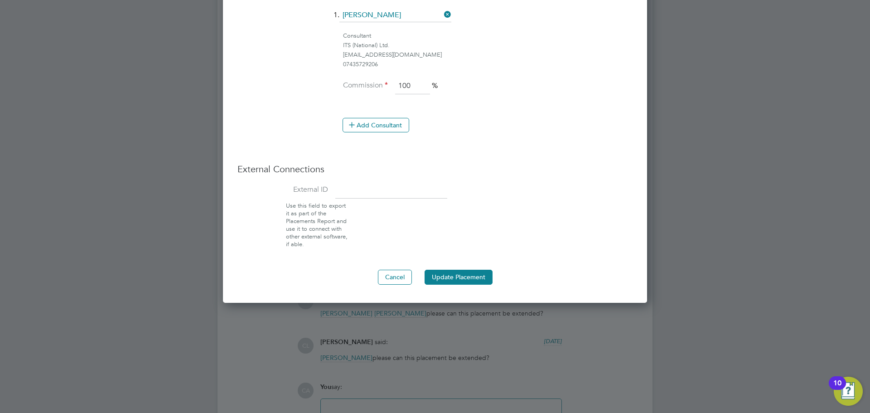
scroll to position [730, 0]
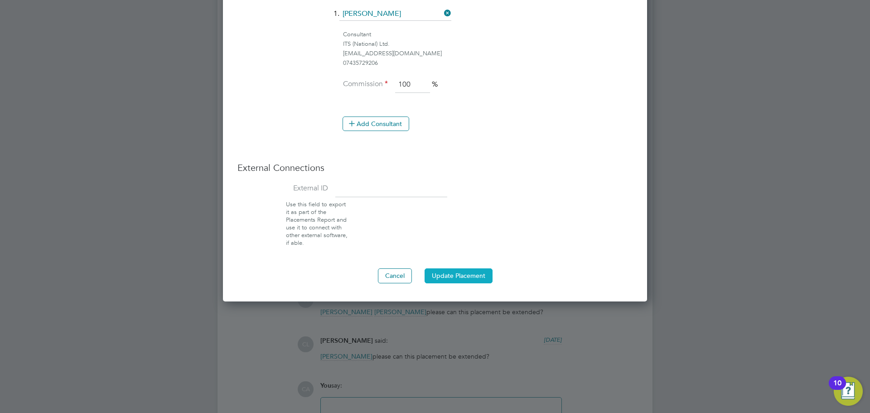
click at [465, 271] on button "Update Placement" at bounding box center [458, 275] width 68 height 14
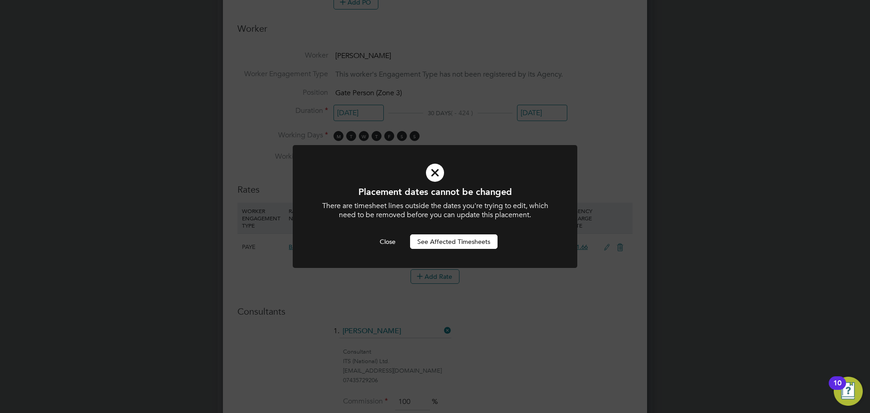
click at [443, 242] on button "See Affected Timesheets" at bounding box center [453, 241] width 87 height 14
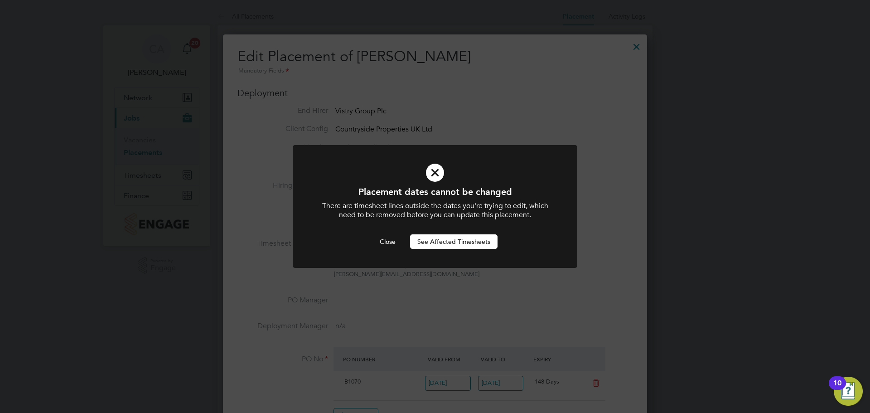
scroll to position [413, 0]
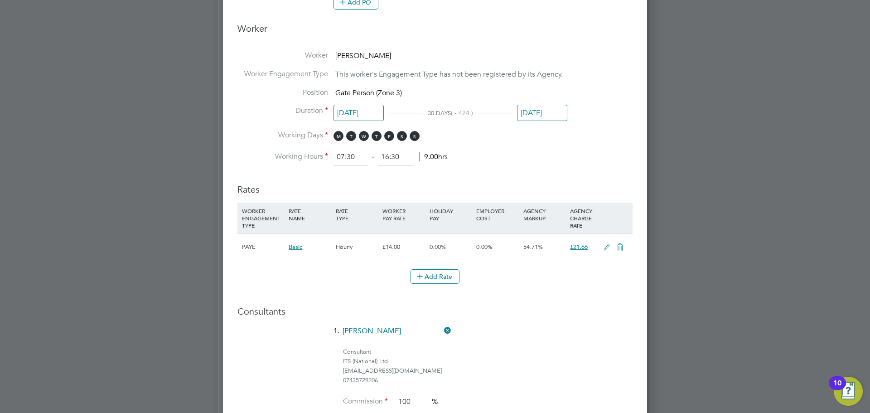
click at [540, 109] on input "31 Dec 2024" at bounding box center [542, 113] width 50 height 17
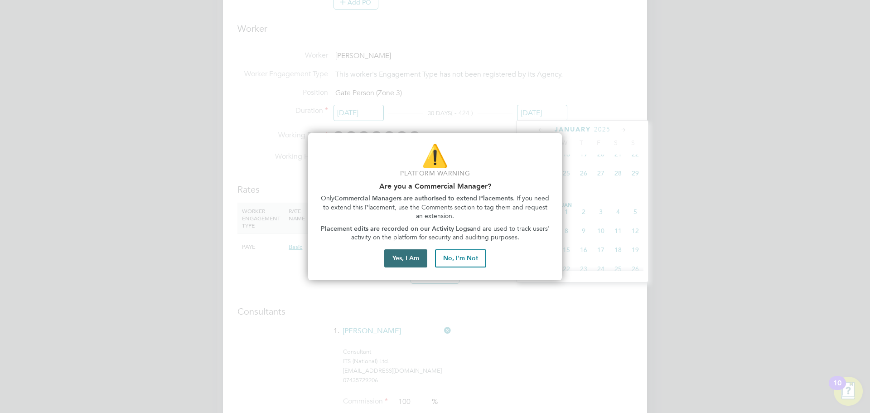
click at [408, 259] on button "Yes, I Am" at bounding box center [405, 258] width 43 height 18
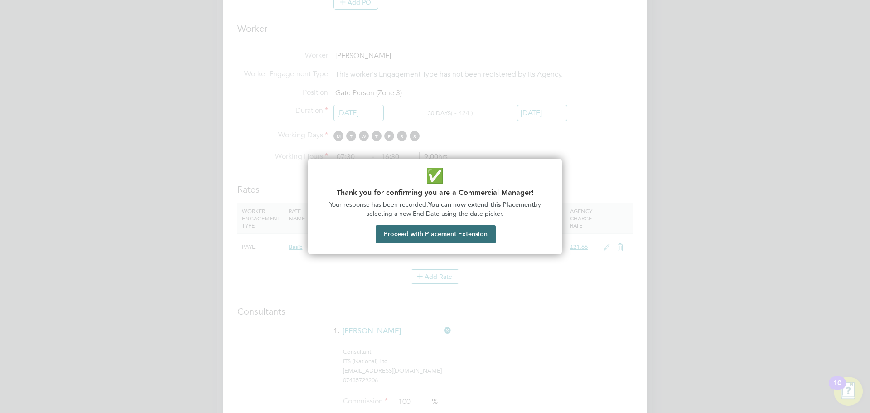
click at [456, 241] on button "Proceed with Placement Extension" at bounding box center [435, 234] width 120 height 18
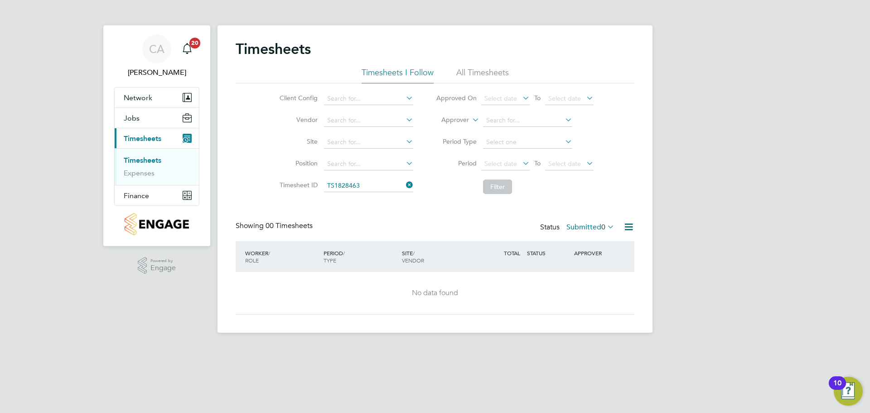
click at [404, 186] on icon at bounding box center [404, 184] width 0 height 13
click at [368, 146] on input at bounding box center [368, 142] width 89 height 13
click at [369, 149] on li "Wanb orough" at bounding box center [368, 155] width 90 height 12
type input "[GEOGRAPHIC_DATA]"
click at [494, 185] on button "Filter" at bounding box center [497, 186] width 29 height 14
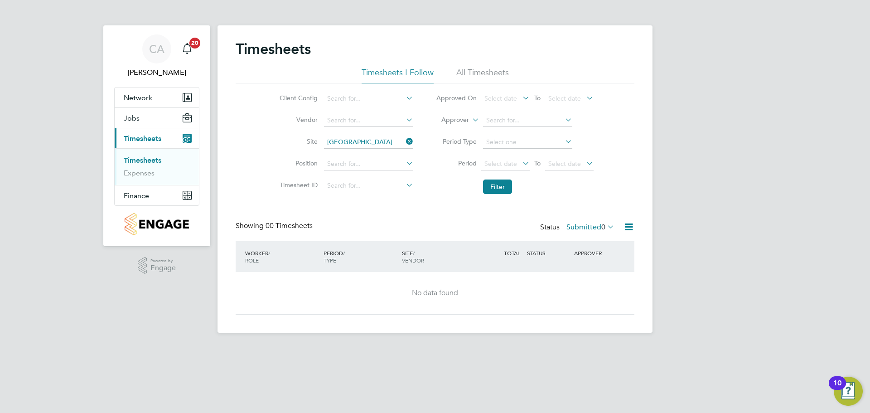
click at [404, 142] on icon at bounding box center [404, 141] width 0 height 13
click at [505, 191] on button "Filter" at bounding box center [497, 186] width 29 height 14
click at [488, 74] on li "All Timesheets" at bounding box center [482, 75] width 53 height 16
